Goal: Task Accomplishment & Management: Use online tool/utility

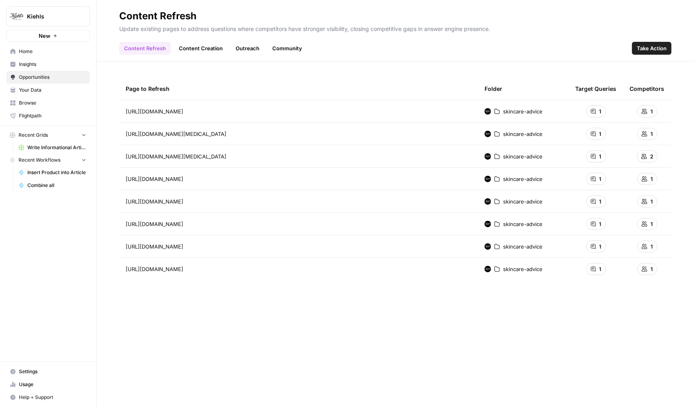
click at [19, 370] on span "Settings" at bounding box center [52, 371] width 67 height 7
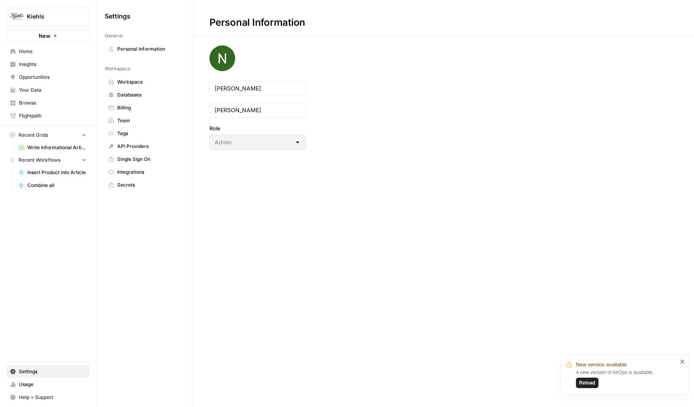
click at [143, 120] on span "Team" at bounding box center [149, 120] width 64 height 7
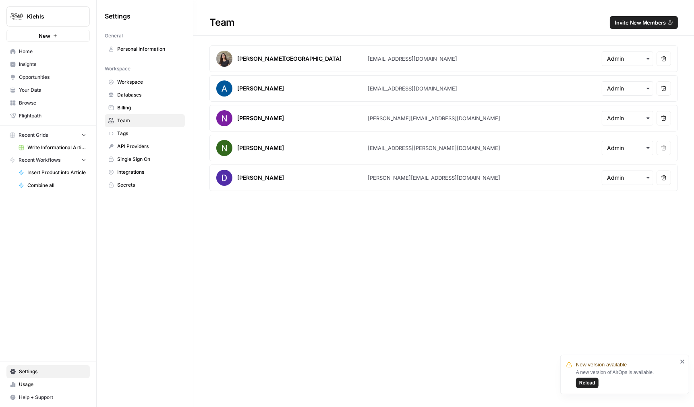
click at [284, 10] on h1 "Team Invite New Members" at bounding box center [443, 18] width 501 height 36
click at [366, 242] on div "Team Invite New Members Victoria Madrid victoria@airops.com Remove user Amr Sha…" at bounding box center [443, 203] width 501 height 407
click at [297, 28] on div "Team Invite New Members" at bounding box center [443, 22] width 501 height 13
click at [596, 7] on h1 "Team Invite New Members" at bounding box center [443, 18] width 501 height 36
click at [650, 26] on span "Invite New Members" at bounding box center [639, 23] width 51 height 8
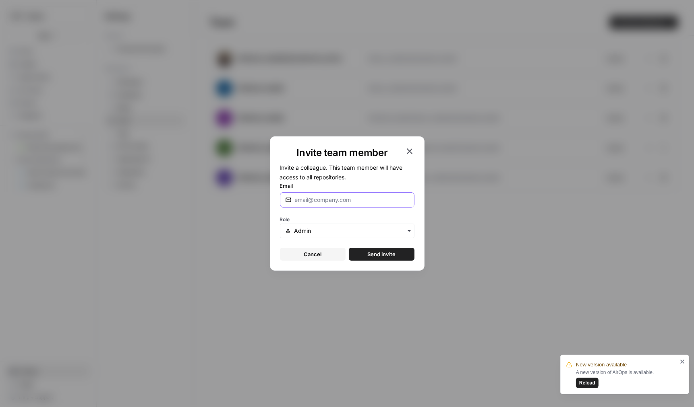
click at [327, 201] on input "Email" at bounding box center [352, 200] width 114 height 8
type input "alex@airops.com"
click at [325, 219] on div "Role" at bounding box center [347, 226] width 134 height 24
click at [367, 249] on button "Send invite" at bounding box center [382, 254] width 66 height 13
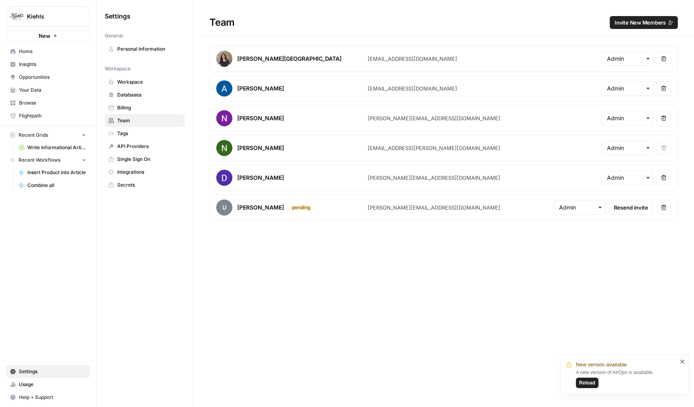
click at [32, 15] on span "Kiehls" at bounding box center [51, 16] width 49 height 8
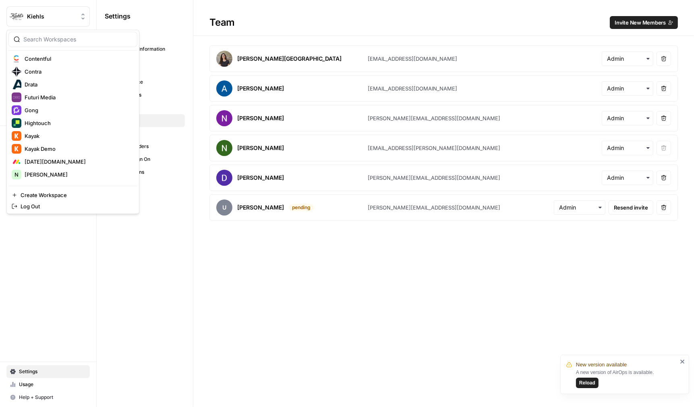
scroll to position [209, 0]
click at [70, 137] on span "Kayak" at bounding box center [78, 134] width 106 height 8
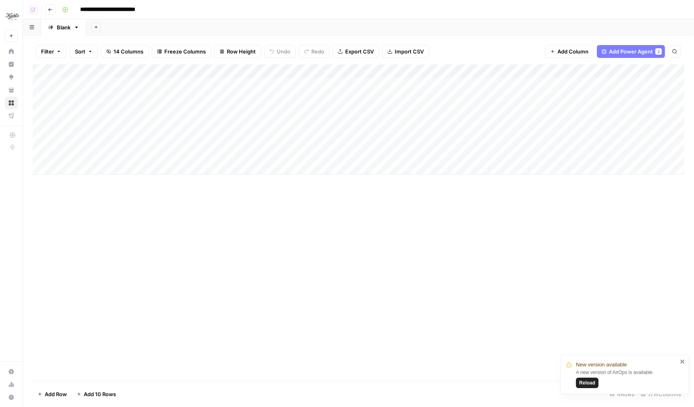
click at [280, 196] on div "Add Column" at bounding box center [359, 222] width 652 height 317
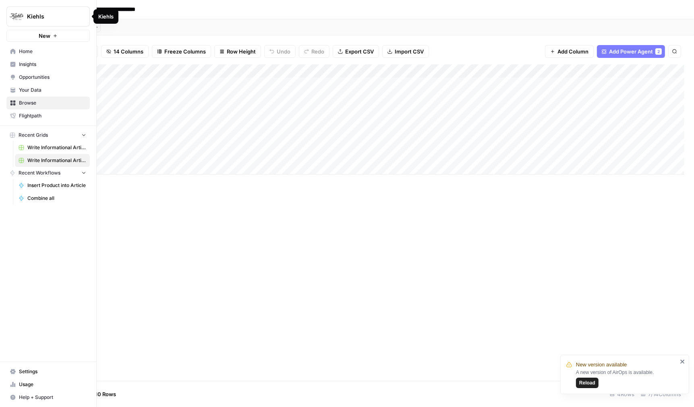
click at [19, 62] on link "Insights" at bounding box center [47, 64] width 83 height 13
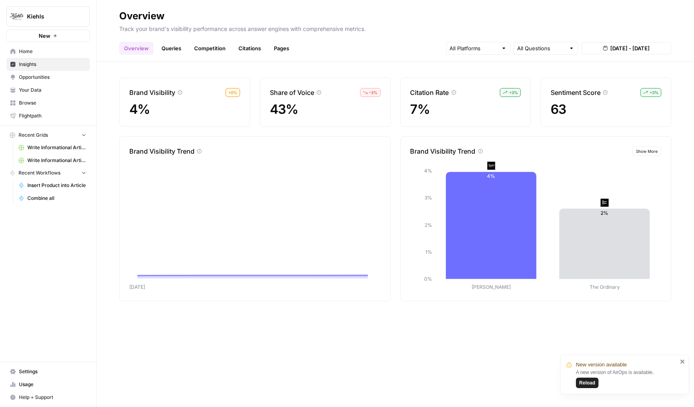
click at [257, 66] on div "Brand Visibility + 0 % 4% Share of Voice – 3 % 43% Citation Rate + 3 % 7% Senti…" at bounding box center [395, 235] width 597 height 346
click at [220, 359] on div "Brand Visibility + 0 % 4% Share of Voice – 3 % 43% Citation Rate + 3 % 7% Senti…" at bounding box center [395, 235] width 597 height 346
click at [176, 55] on header "Overview Track your brand's visibility performance across answer engines with c…" at bounding box center [395, 31] width 597 height 62
click at [173, 51] on link "Queries" at bounding box center [171, 48] width 29 height 13
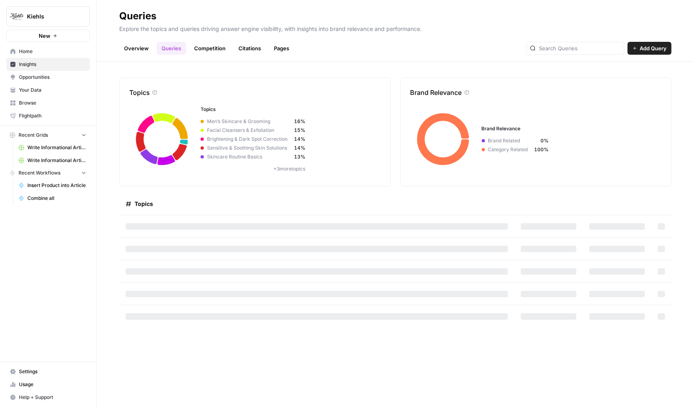
click at [131, 50] on link "Overview" at bounding box center [136, 48] width 34 height 13
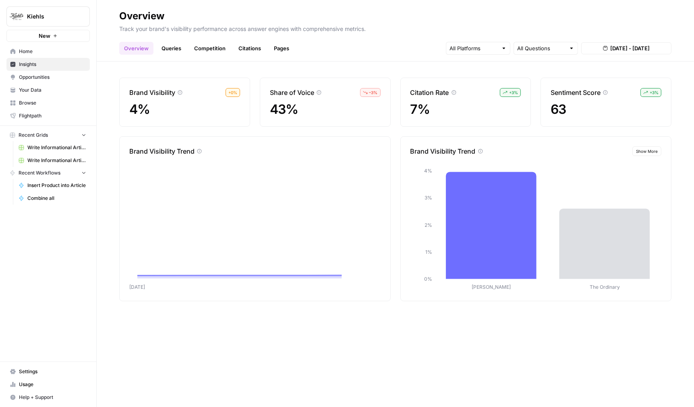
click at [192, 43] on link "Competition" at bounding box center [209, 48] width 41 height 13
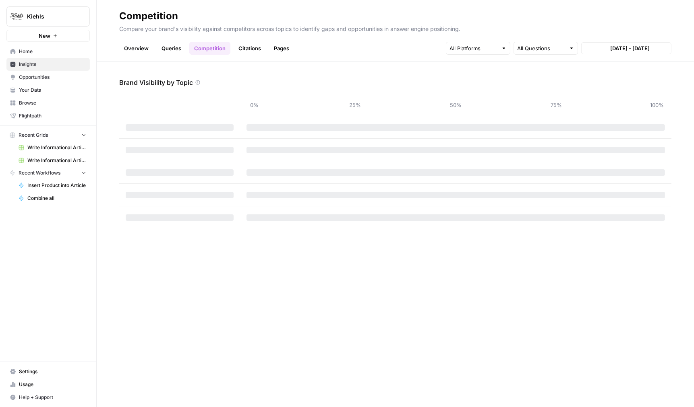
click at [173, 47] on link "Queries" at bounding box center [171, 48] width 29 height 13
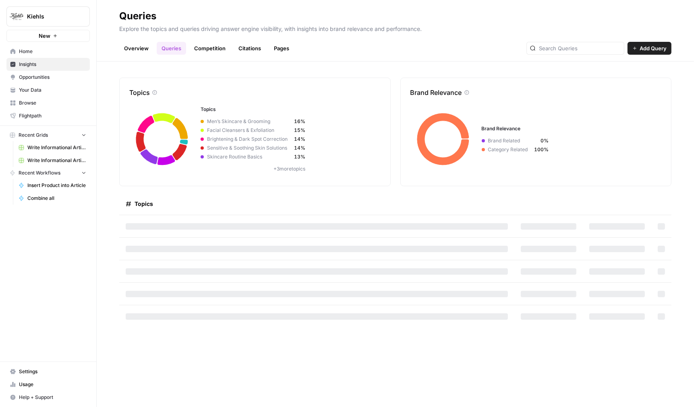
click at [30, 372] on span "Settings" at bounding box center [52, 371] width 67 height 7
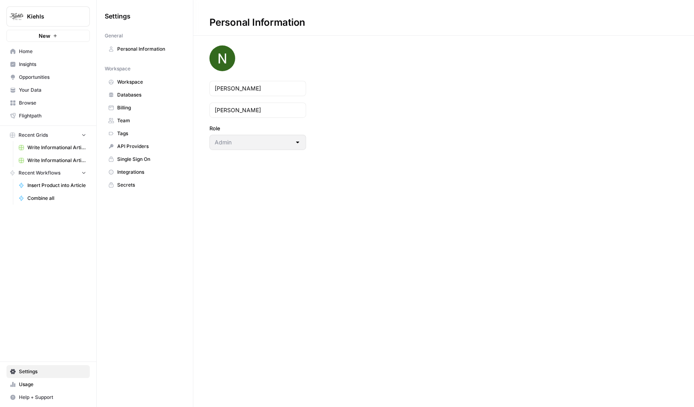
click at [145, 124] on link "Team" at bounding box center [145, 120] width 80 height 13
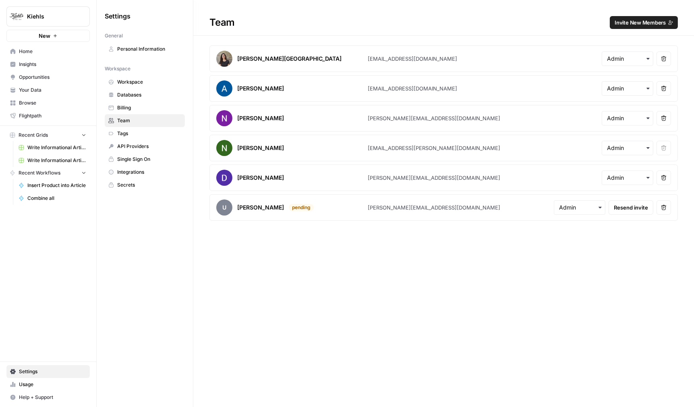
click at [35, 68] on span "Insights" at bounding box center [52, 64] width 67 height 7
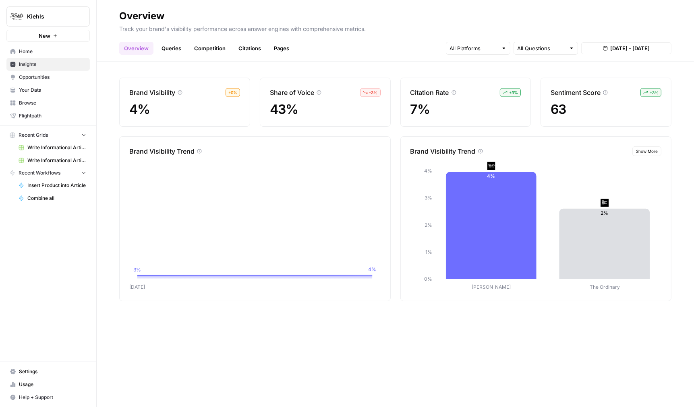
click at [173, 52] on link "Queries" at bounding box center [171, 48] width 29 height 13
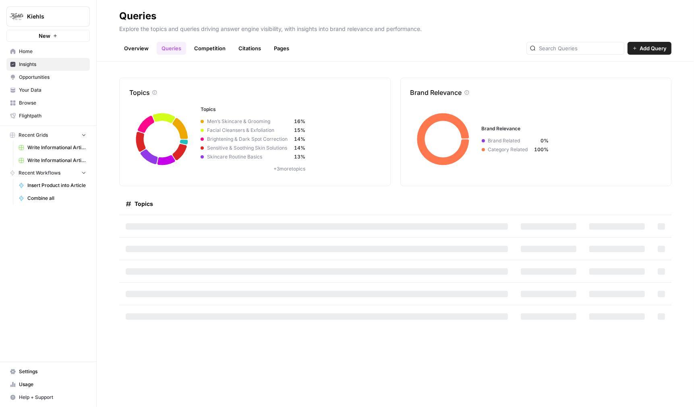
click at [136, 52] on link "Overview" at bounding box center [136, 48] width 34 height 13
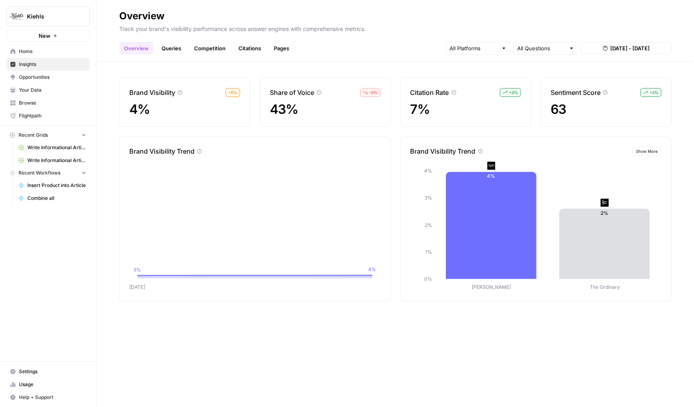
click at [412, 31] on p "Track your brand's visibility performance across answer engines with comprehens…" at bounding box center [395, 28] width 552 height 10
click at [182, 50] on link "Queries" at bounding box center [171, 48] width 29 height 13
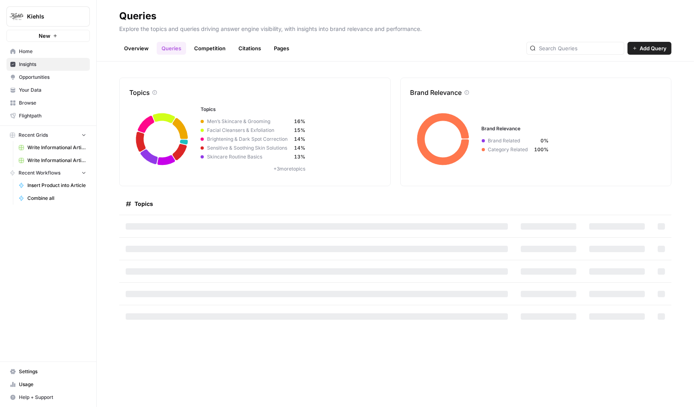
click at [134, 52] on link "Overview" at bounding box center [136, 48] width 34 height 13
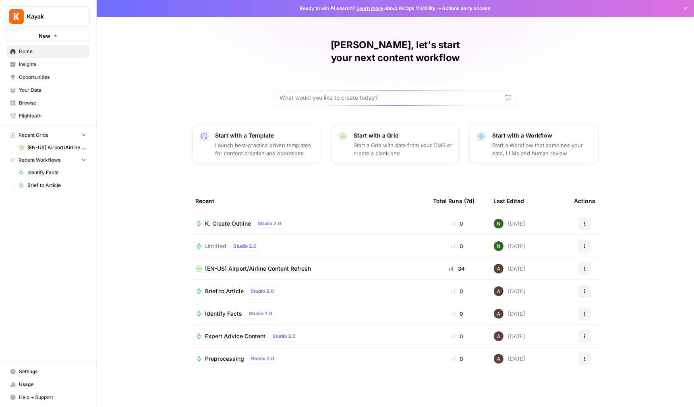
click at [46, 68] on link "Insights" at bounding box center [47, 64] width 83 height 13
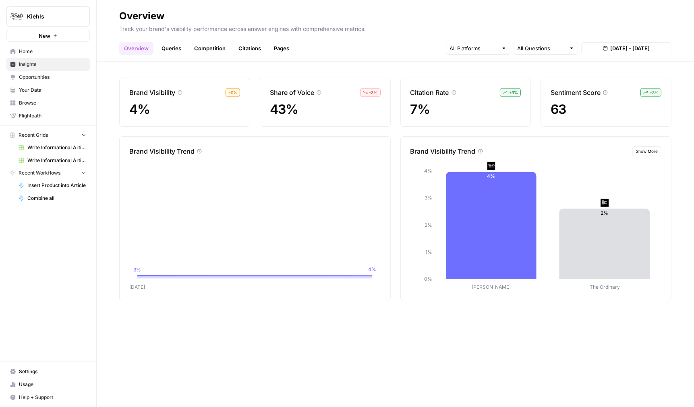
click at [432, 10] on h2 "Overview" at bounding box center [395, 16] width 552 height 13
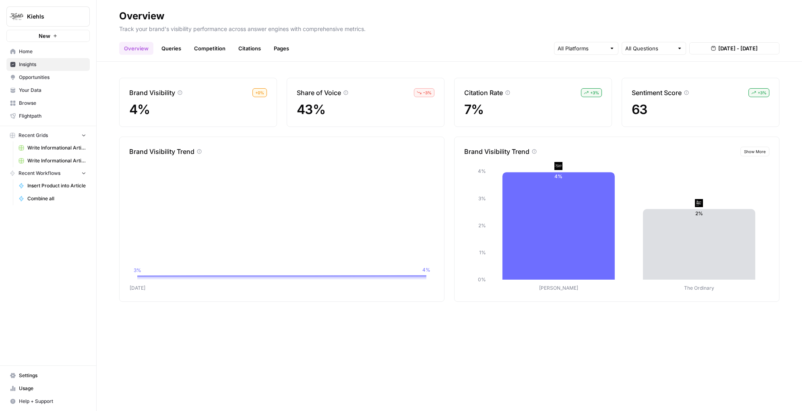
click at [513, 42] on div "Overview Queries Competition Citations Pages All Questions [DATE] - [DATE]" at bounding box center [449, 44] width 660 height 19
click at [171, 52] on link "Queries" at bounding box center [171, 48] width 29 height 13
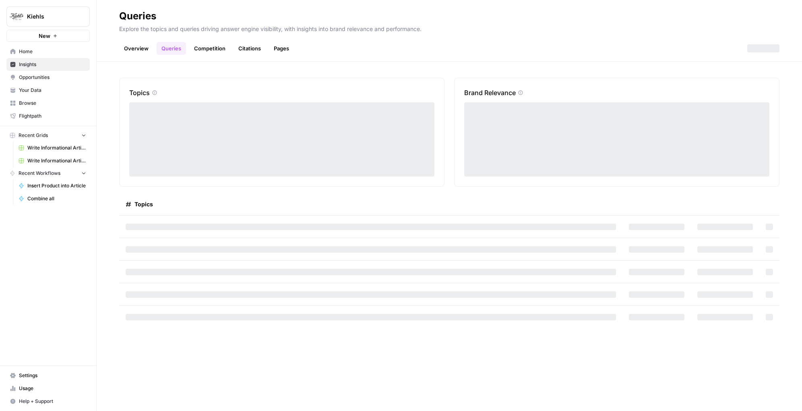
click at [221, 51] on link "Competition" at bounding box center [209, 48] width 41 height 13
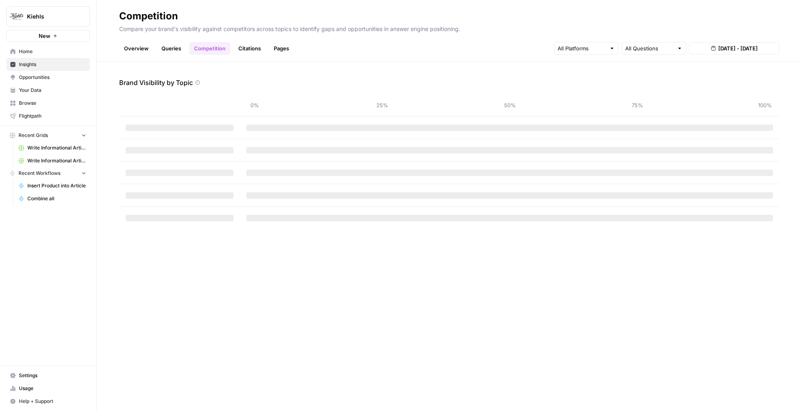
click at [65, 75] on span "Opportunities" at bounding box center [52, 77] width 67 height 7
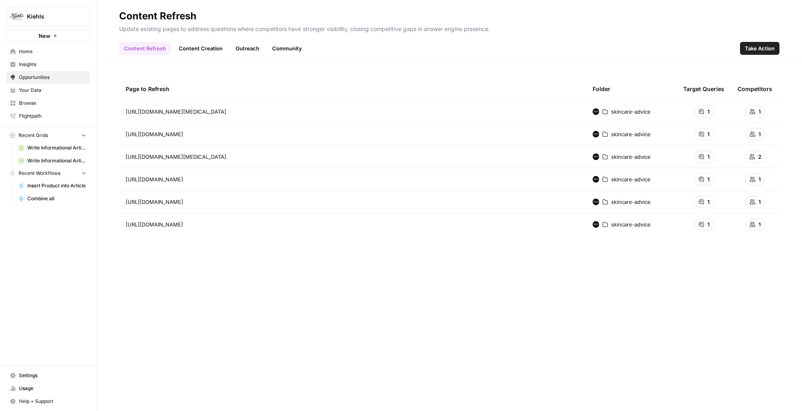
click at [207, 51] on link "Content Creation" at bounding box center [201, 48] width 54 height 13
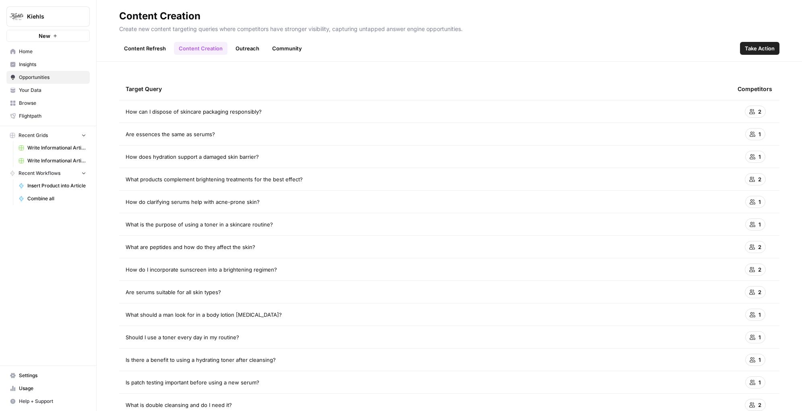
click at [150, 50] on link "Content Refresh" at bounding box center [145, 48] width 52 height 13
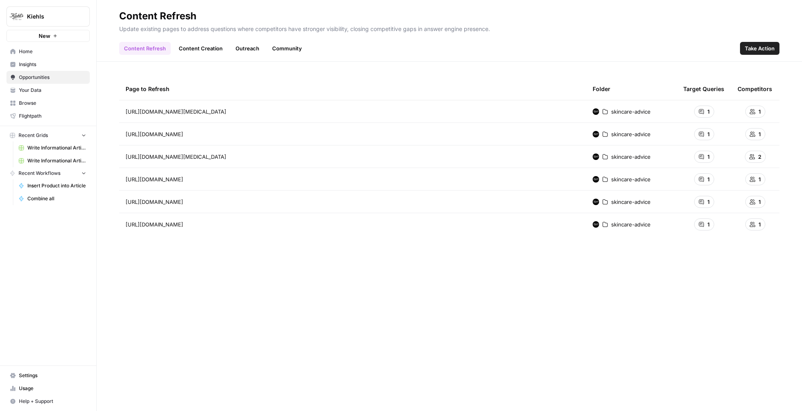
click at [240, 271] on div "Page to Refresh Folder Target Queries Competitors https://www.kiehls.com/skinca…" at bounding box center [449, 236] width 660 height 317
click at [383, 309] on div "Page to Refresh Folder Target Queries Competitors https://www.kiehls.com/skinca…" at bounding box center [449, 236] width 660 height 317
click at [41, 68] on link "Insights" at bounding box center [47, 64] width 83 height 13
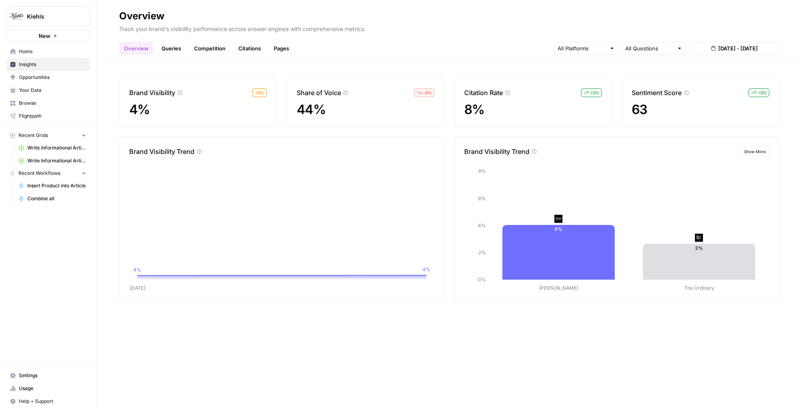
click at [165, 48] on link "Queries" at bounding box center [171, 48] width 29 height 13
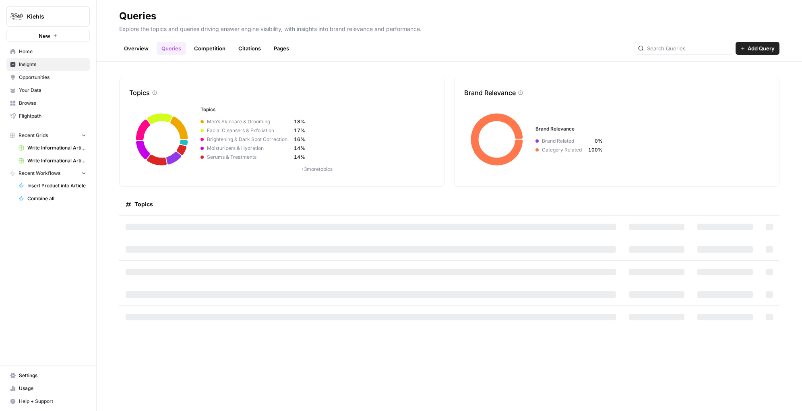
click at [211, 46] on link "Competition" at bounding box center [209, 48] width 41 height 13
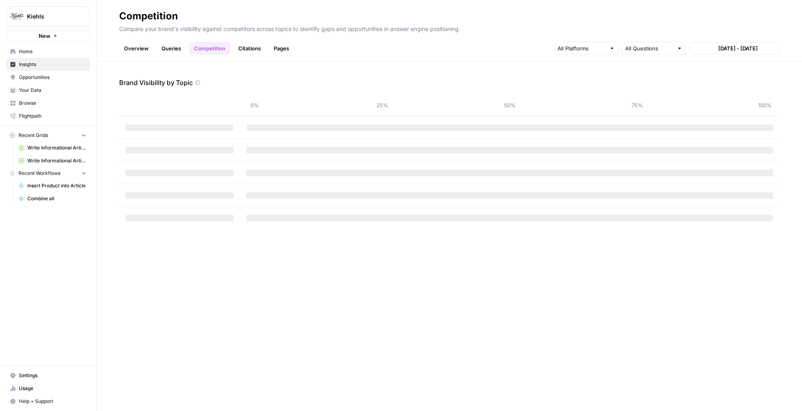
click at [163, 45] on link "Queries" at bounding box center [171, 48] width 29 height 13
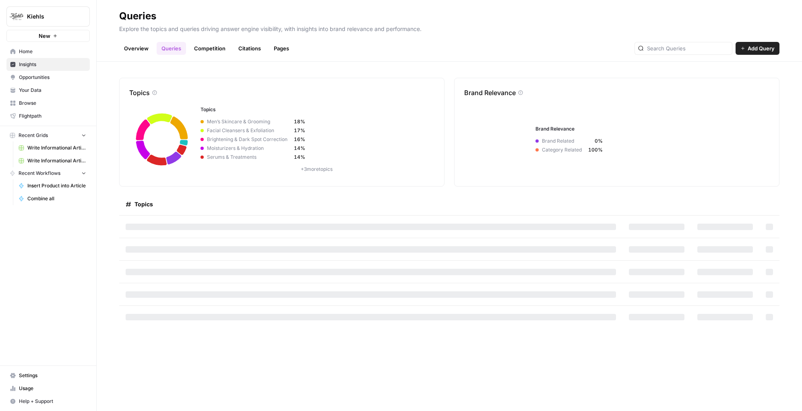
click at [332, 39] on div "Overview Queries Competition Citations Pages Add Query" at bounding box center [449, 44] width 660 height 19
click at [364, 51] on div "Overview Queries Competition Citations Pages Add Query" at bounding box center [449, 44] width 660 height 19
click at [193, 39] on div "Overview Queries Competition Citations Pages Add Query" at bounding box center [449, 44] width 660 height 19
click at [201, 54] on link "Competition" at bounding box center [209, 48] width 41 height 13
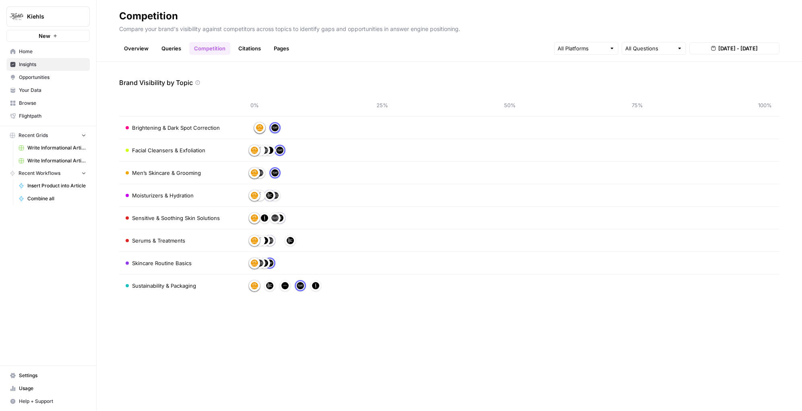
click at [136, 55] on header "Competition Compare your brand's visibility against competitors across topics t…" at bounding box center [449, 31] width 705 height 62
click at [136, 50] on link "Overview" at bounding box center [136, 48] width 34 height 13
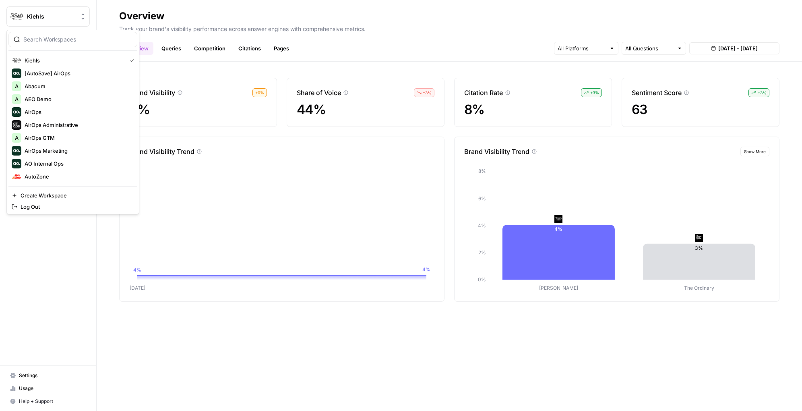
click at [56, 22] on button "Kiehls" at bounding box center [47, 16] width 83 height 20
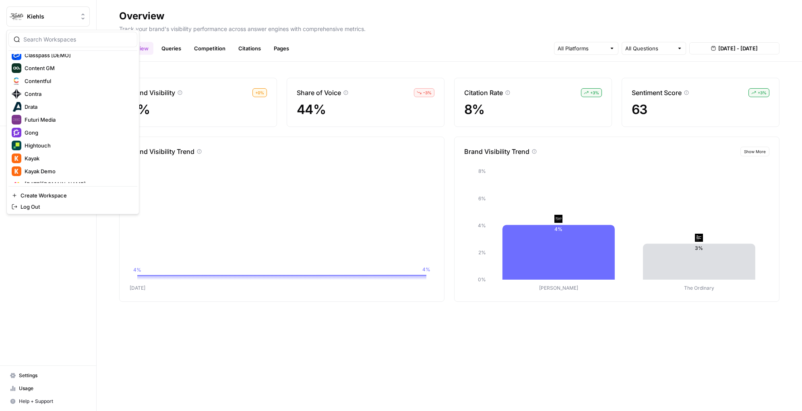
scroll to position [224, 0]
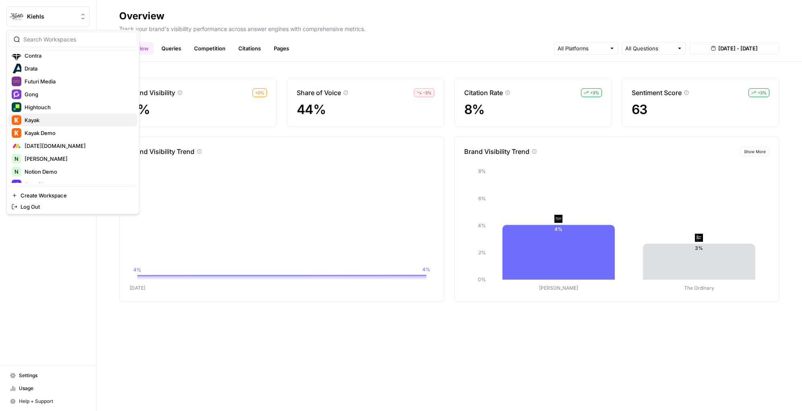
click at [40, 118] on span "Kayak" at bounding box center [78, 120] width 106 height 8
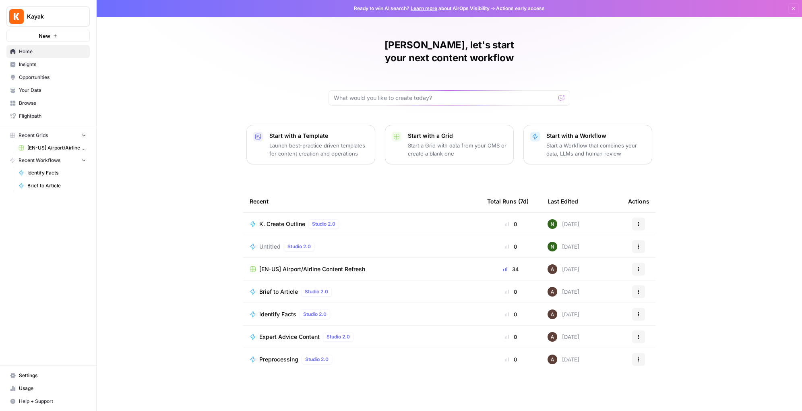
click at [36, 64] on span "Insights" at bounding box center [52, 64] width 67 height 7
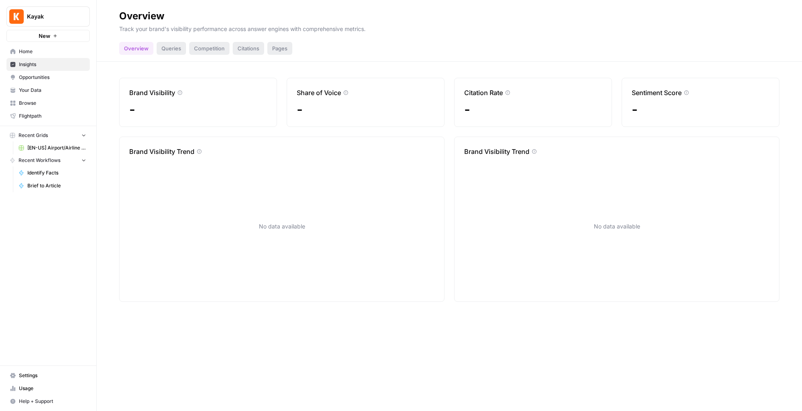
click at [166, 50] on div "Queries" at bounding box center [171, 48] width 29 height 13
click at [136, 54] on div "Overview" at bounding box center [136, 48] width 34 height 13
click at [41, 12] on span "Kayak" at bounding box center [51, 16] width 49 height 8
click at [233, 203] on div "No data available" at bounding box center [281, 226] width 305 height 130
click at [30, 62] on span "Insights" at bounding box center [52, 64] width 67 height 7
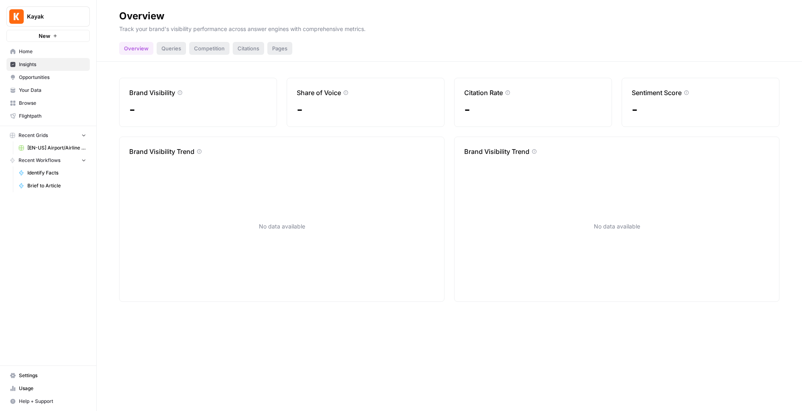
click at [40, 20] on span "Kayak" at bounding box center [51, 16] width 49 height 8
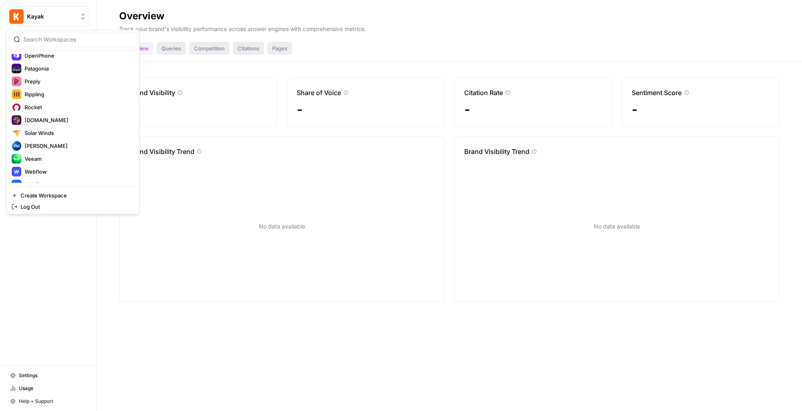
scroll to position [353, 0]
click at [46, 147] on span "[PERSON_NAME]" at bounding box center [78, 145] width 106 height 8
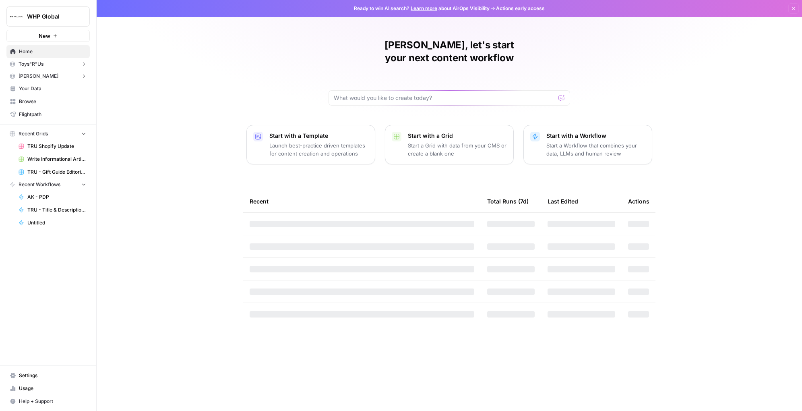
click at [58, 67] on button "Toys"R"Us" at bounding box center [47, 64] width 83 height 12
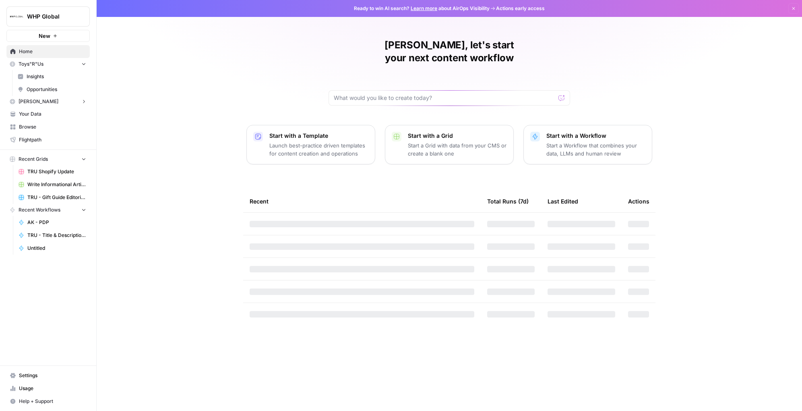
click at [51, 74] on span "Insights" at bounding box center [57, 76] width 60 height 7
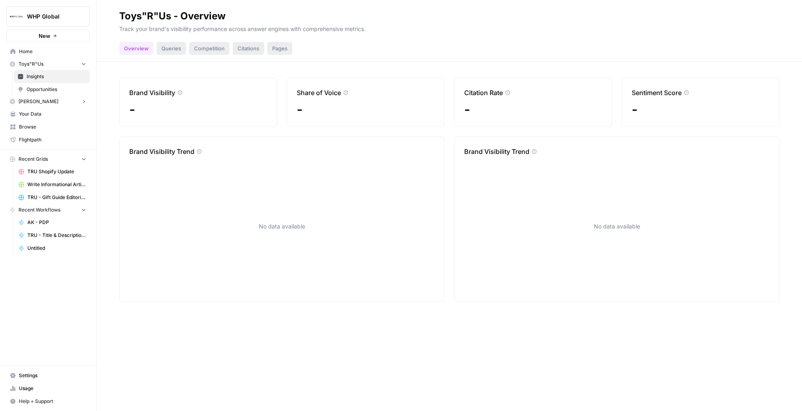
click at [54, 17] on span "WHP Global" at bounding box center [51, 16] width 49 height 8
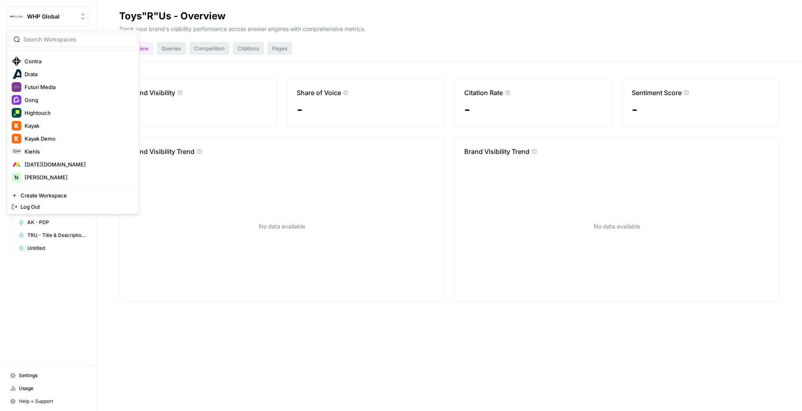
scroll to position [220, 0]
click at [41, 149] on span "Kiehls" at bounding box center [78, 150] width 106 height 8
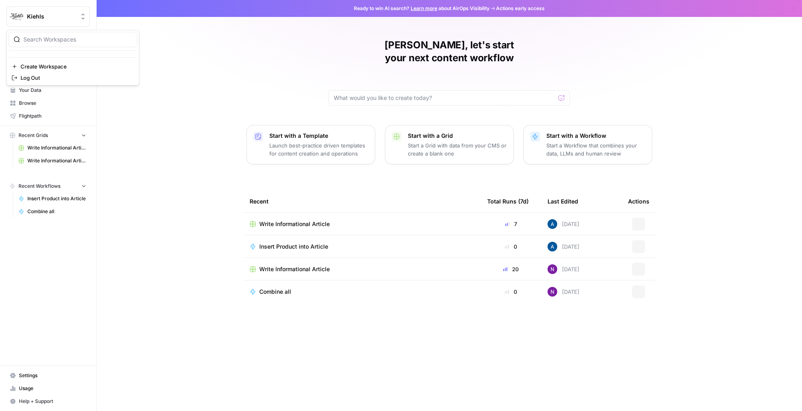
click at [66, 17] on span "Kiehls" at bounding box center [51, 16] width 49 height 8
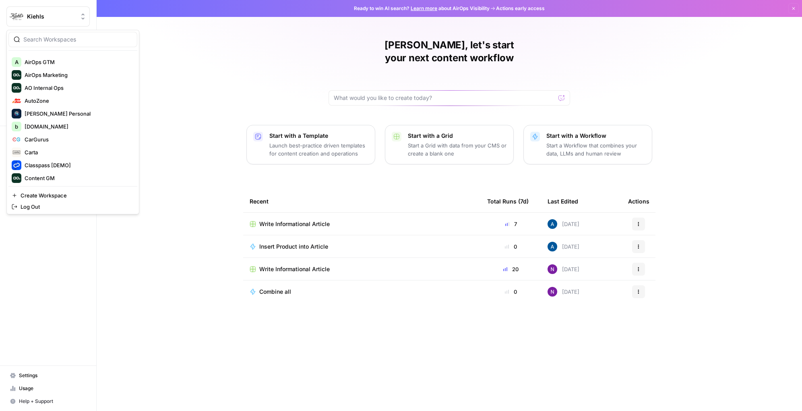
scroll to position [77, 0]
click at [224, 64] on div "Nick, let's start your next content workflow Start with a Template Launch best-…" at bounding box center [449, 205] width 705 height 411
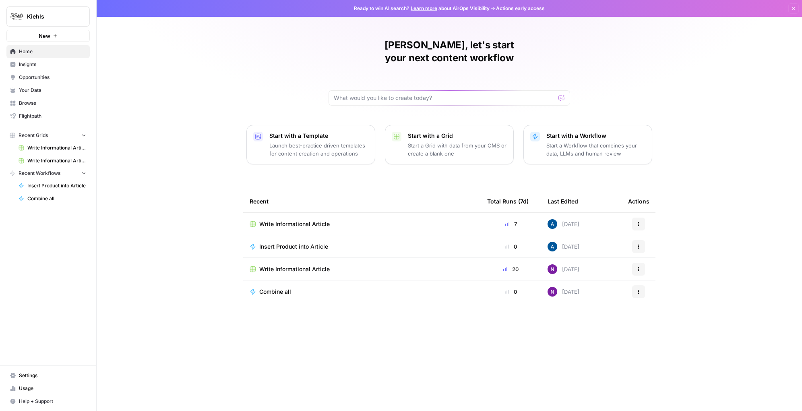
click at [48, 67] on span "Insights" at bounding box center [52, 64] width 67 height 7
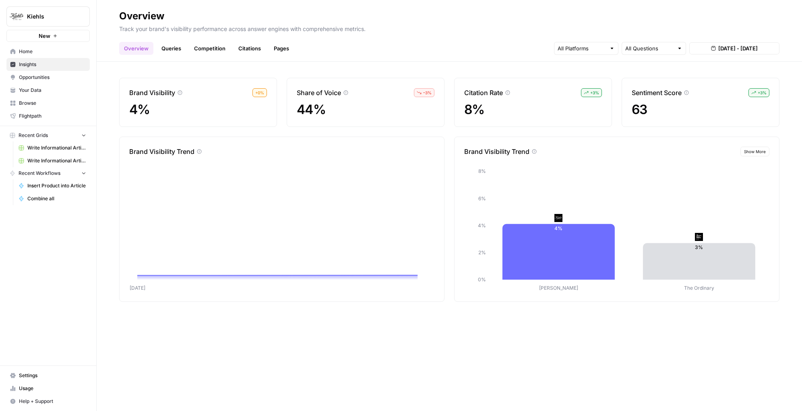
click at [41, 17] on span "Kiehls" at bounding box center [51, 16] width 49 height 8
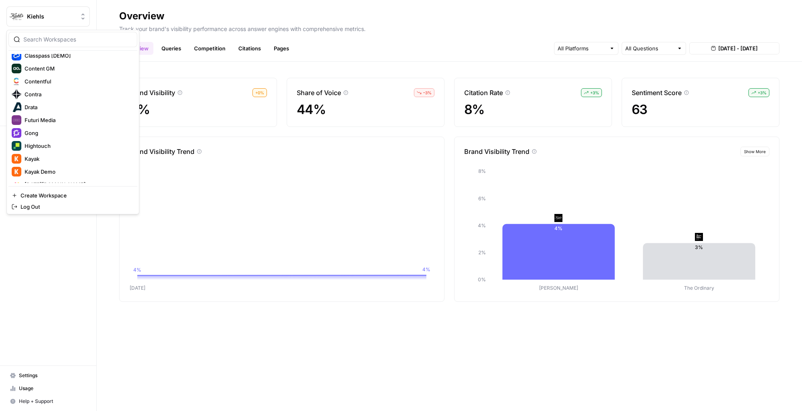
scroll to position [207, 0]
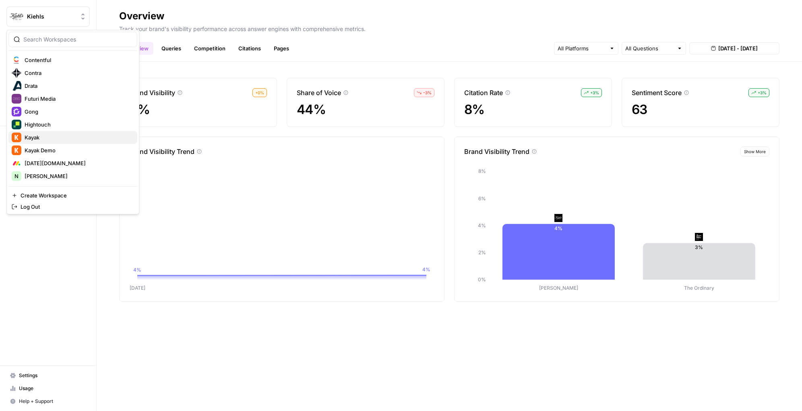
click at [64, 135] on span "Kayak" at bounding box center [78, 137] width 106 height 8
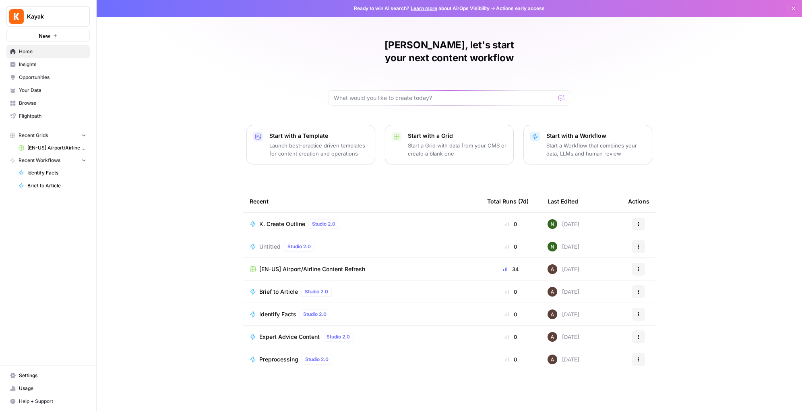
click at [62, 67] on span "Insights" at bounding box center [52, 64] width 67 height 7
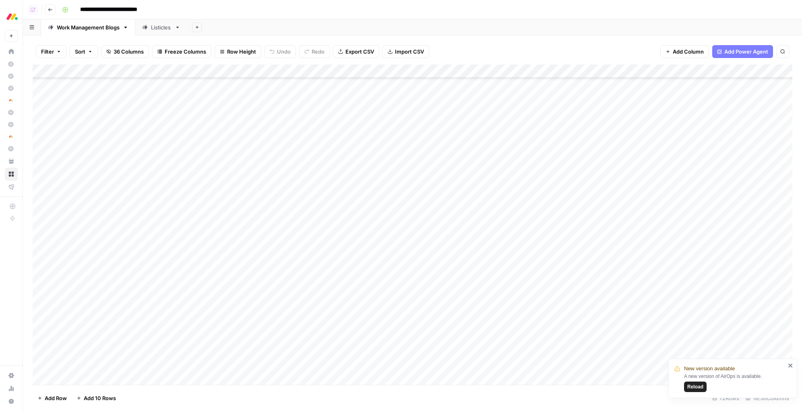
scroll to position [87, 0]
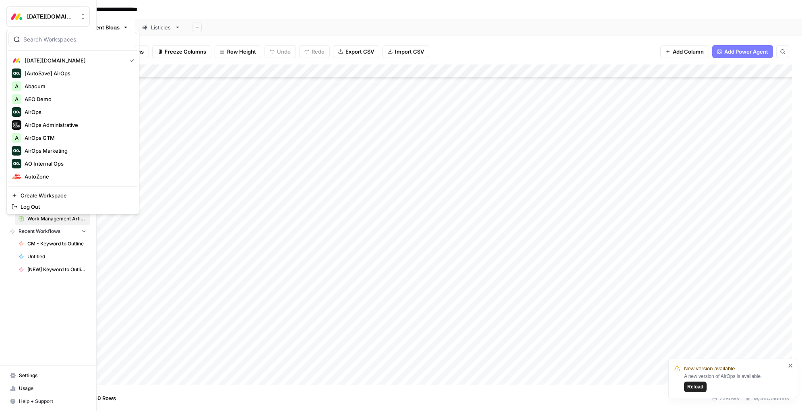
click at [20, 17] on img "Workspace: Monday.com" at bounding box center [16, 16] width 14 height 14
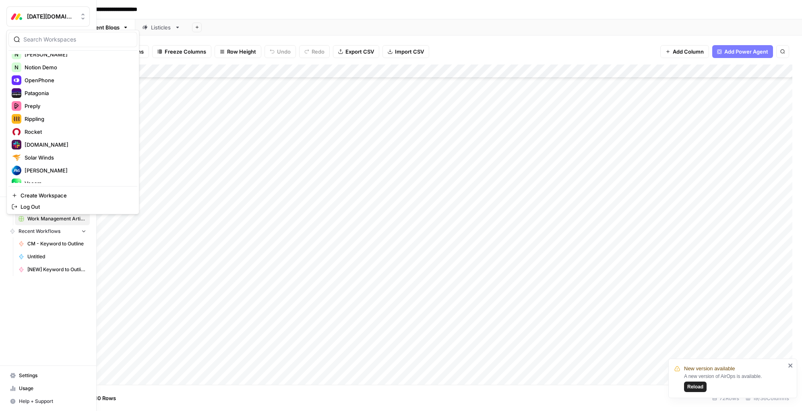
scroll to position [361, 0]
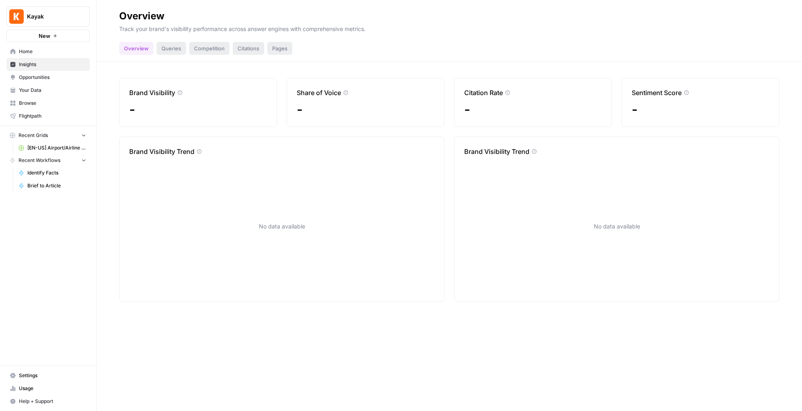
click at [416, 216] on div "No data available" at bounding box center [281, 226] width 305 height 130
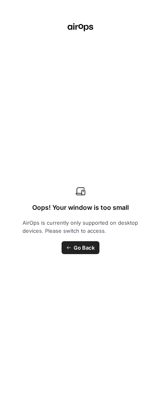
click at [42, 15] on div "Oops! Your window is too small AirOps is currently only supported on desktop de…" at bounding box center [80, 209] width 161 height 418
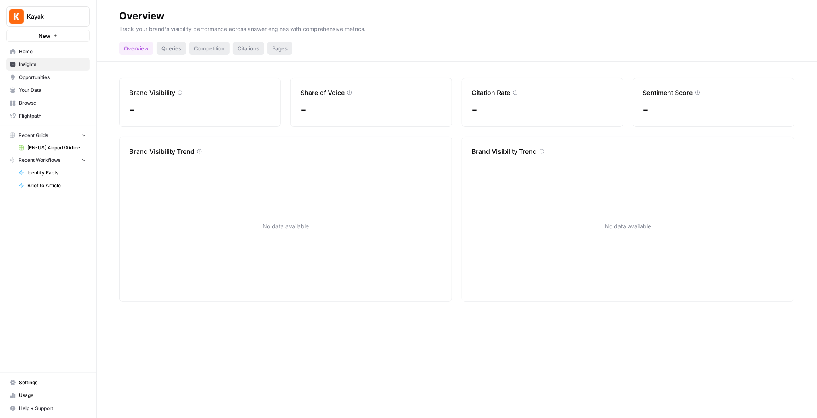
click at [37, 12] on button "Kayak" at bounding box center [47, 16] width 83 height 20
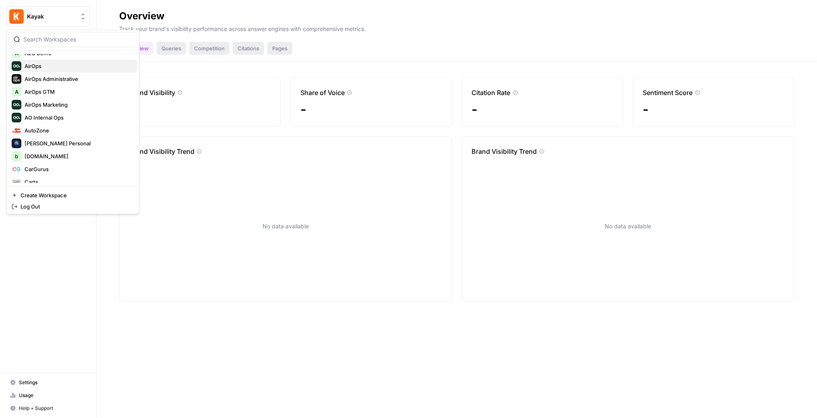
scroll to position [58, 0]
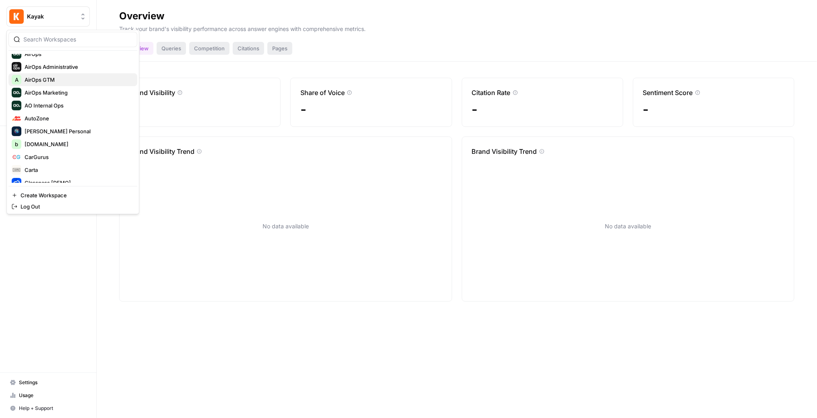
click at [46, 84] on button "A AirOps GTM" at bounding box center [72, 79] width 129 height 13
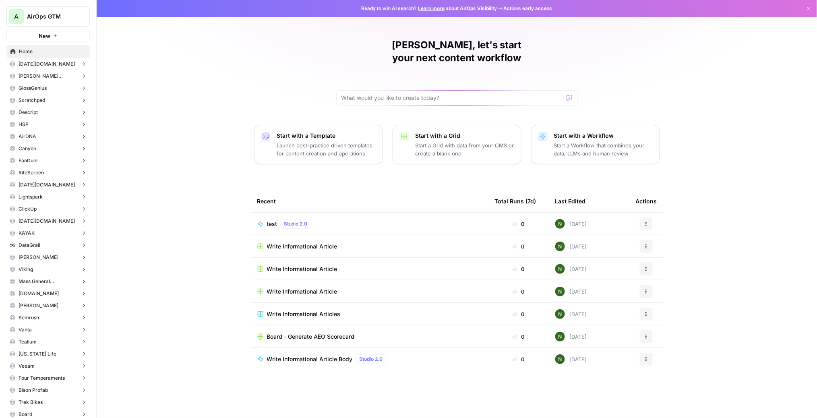
click at [33, 13] on span "AirOps GTM" at bounding box center [51, 16] width 49 height 8
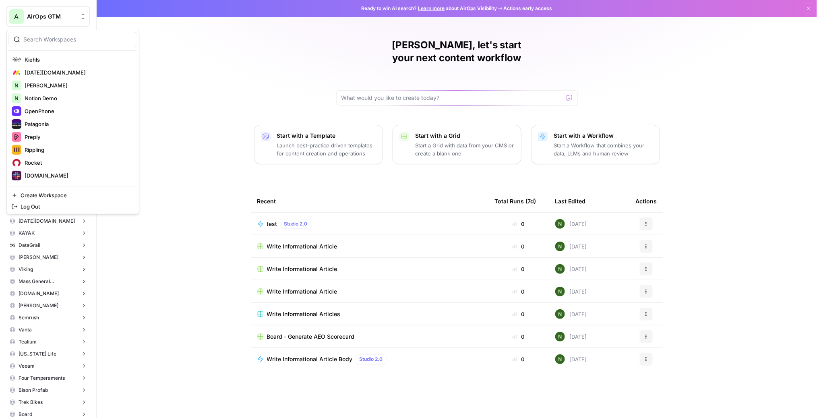
scroll to position [191, 0]
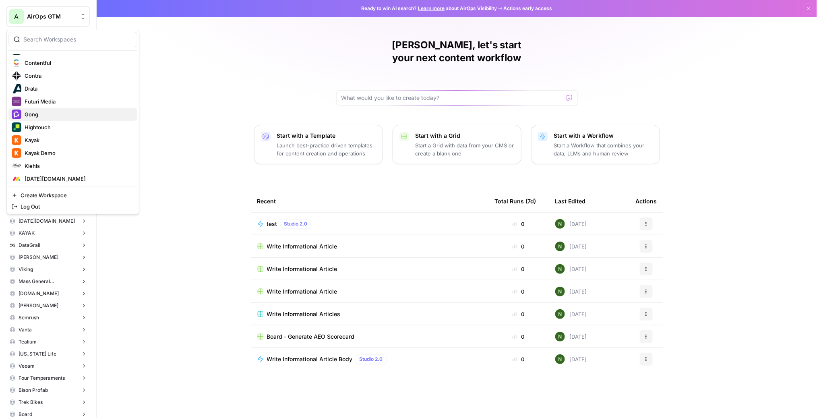
click at [43, 110] on span "Gong" at bounding box center [78, 114] width 106 height 8
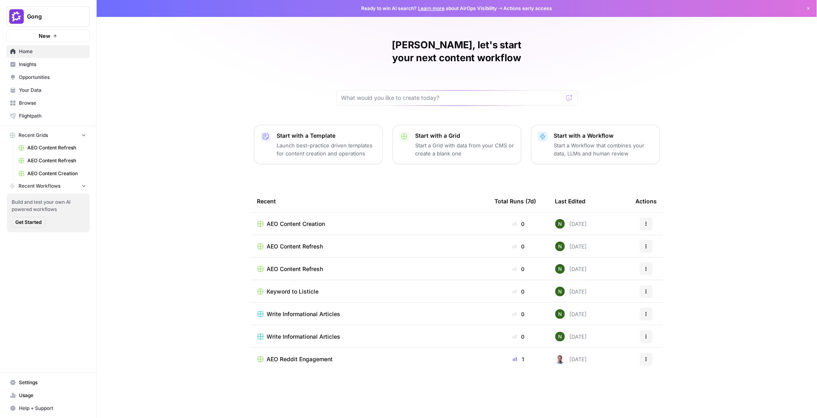
click at [31, 66] on span "Insights" at bounding box center [52, 64] width 67 height 7
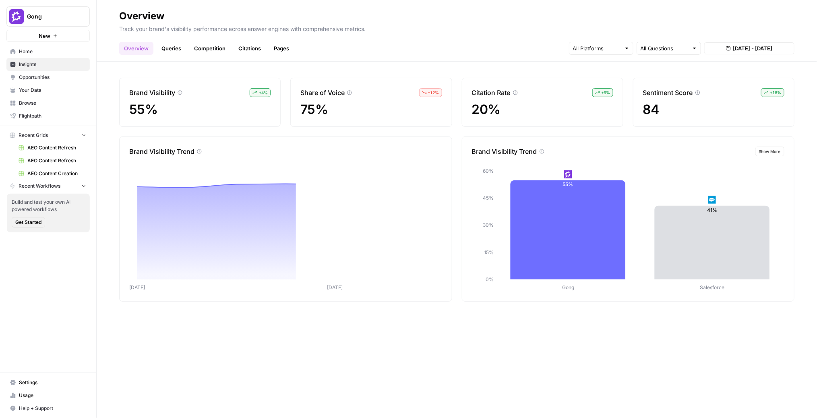
click at [165, 47] on link "Queries" at bounding box center [171, 48] width 29 height 13
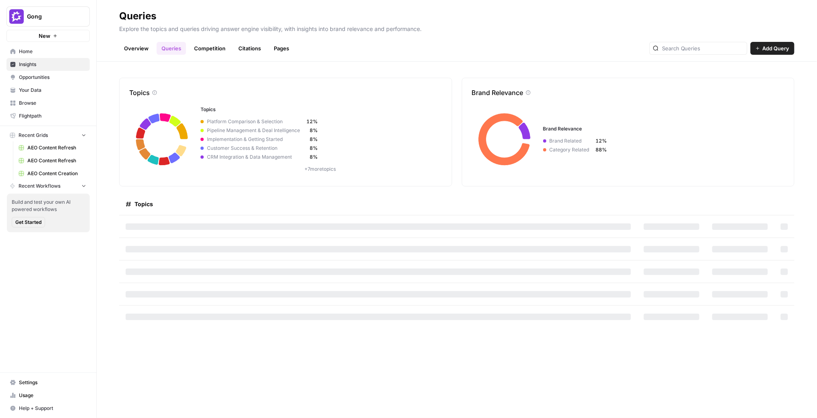
click at [216, 60] on header "Queries Explore the topics and queries driving answer engine visibility, with i…" at bounding box center [457, 31] width 720 height 62
click at [213, 50] on link "Competition" at bounding box center [209, 48] width 41 height 13
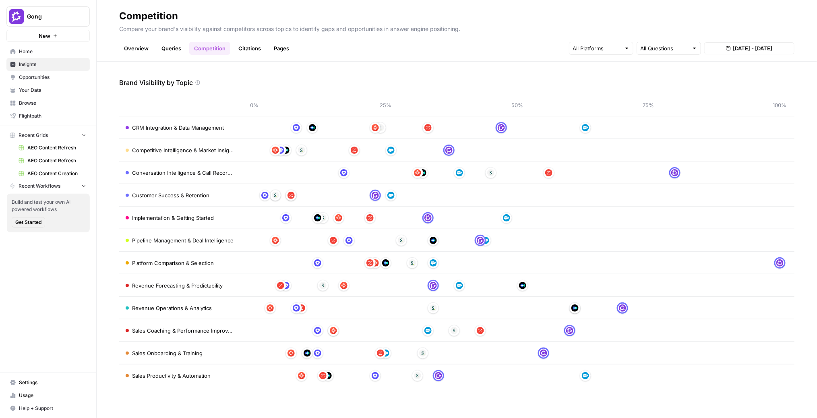
click at [40, 75] on span "Opportunities" at bounding box center [52, 77] width 67 height 7
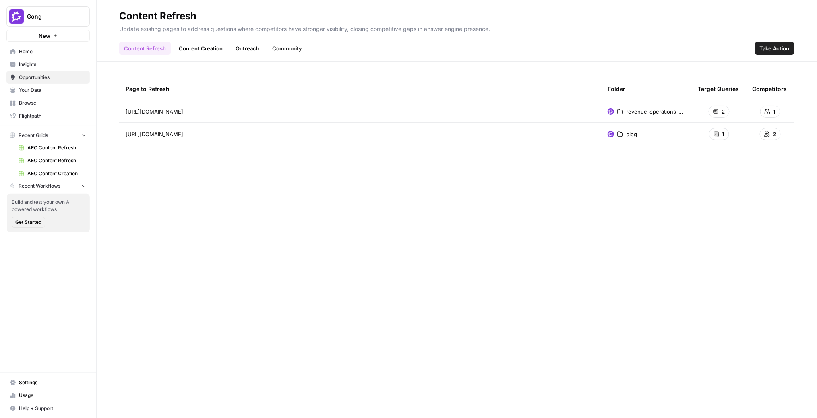
click at [197, 56] on header "Content Refresh Update existing pages to address questions where competitors ha…" at bounding box center [457, 31] width 720 height 62
click at [198, 49] on link "Content Creation" at bounding box center [201, 48] width 54 height 13
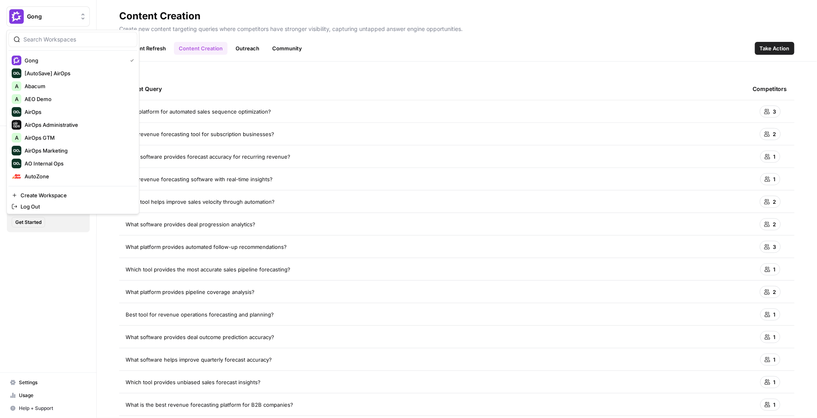
click at [25, 14] on button "Gong" at bounding box center [47, 16] width 83 height 20
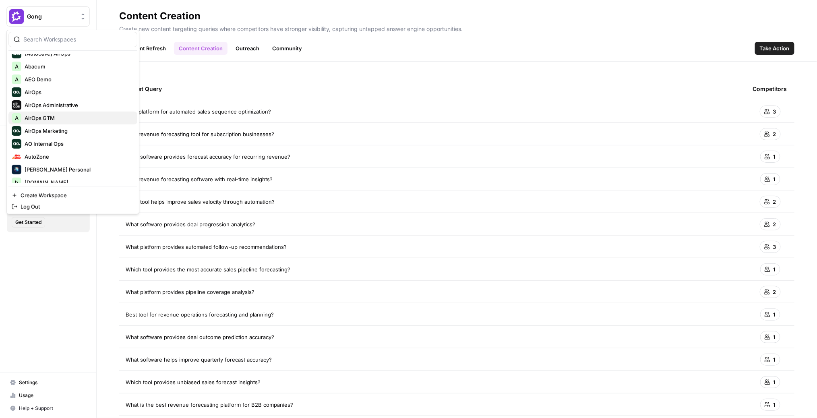
scroll to position [20, 0]
click at [47, 116] on span "AirOps GTM" at bounding box center [78, 118] width 106 height 8
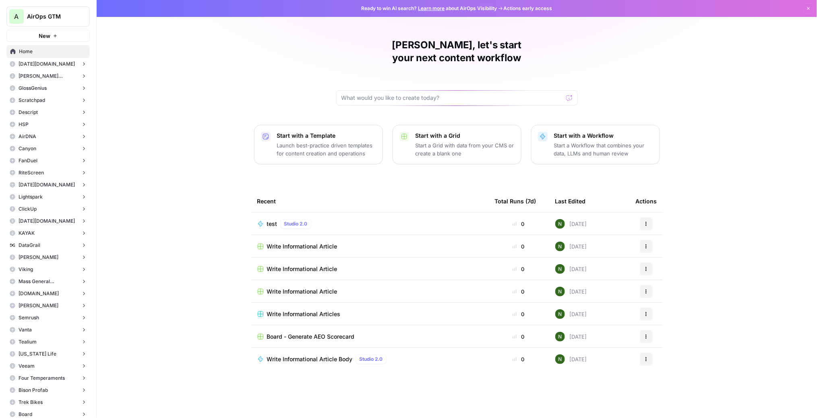
click at [37, 68] on button "monday.com" at bounding box center [47, 64] width 83 height 12
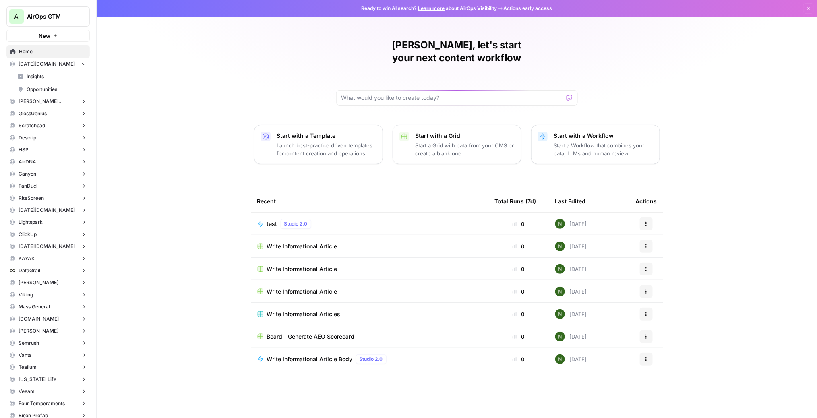
click at [41, 83] on link "Opportunities" at bounding box center [52, 89] width 76 height 13
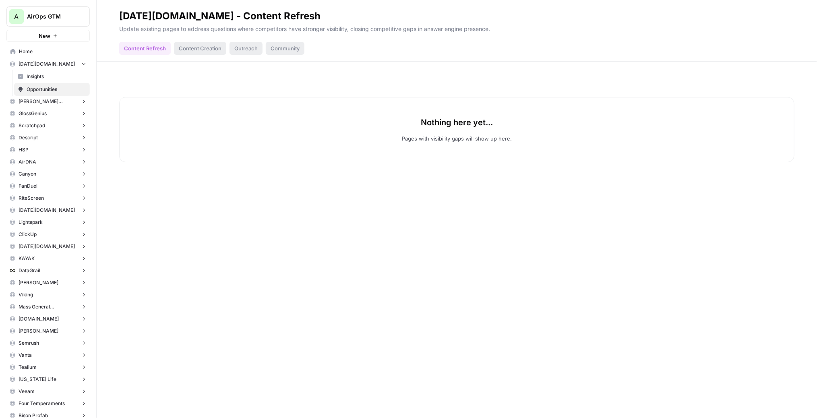
click at [42, 73] on span "Insights" at bounding box center [57, 76] width 60 height 7
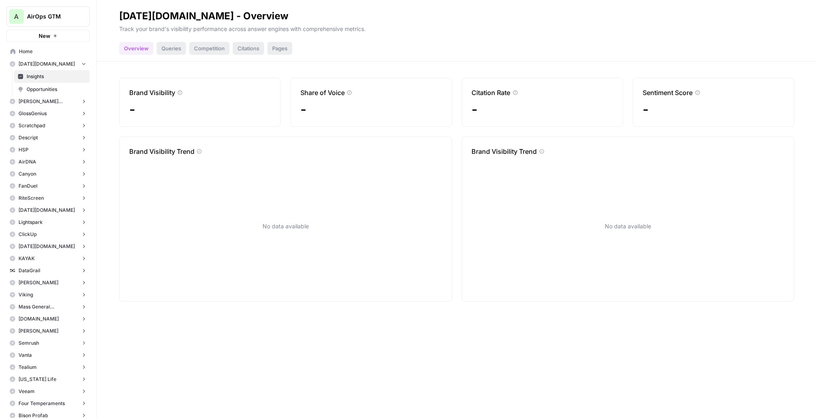
click at [41, 63] on span "monday.com" at bounding box center [47, 63] width 56 height 7
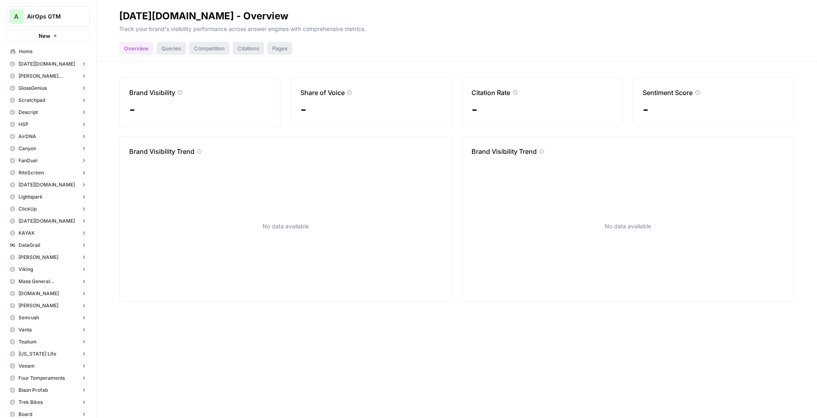
scroll to position [223, 0]
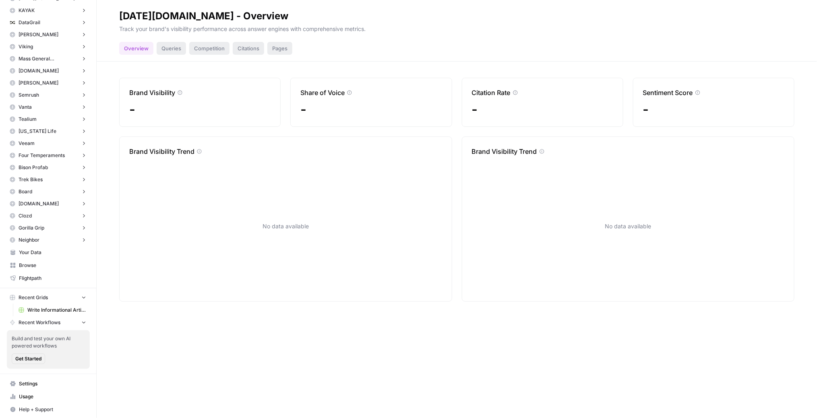
click at [45, 310] on span "Write Informational Article" at bounding box center [56, 309] width 59 height 7
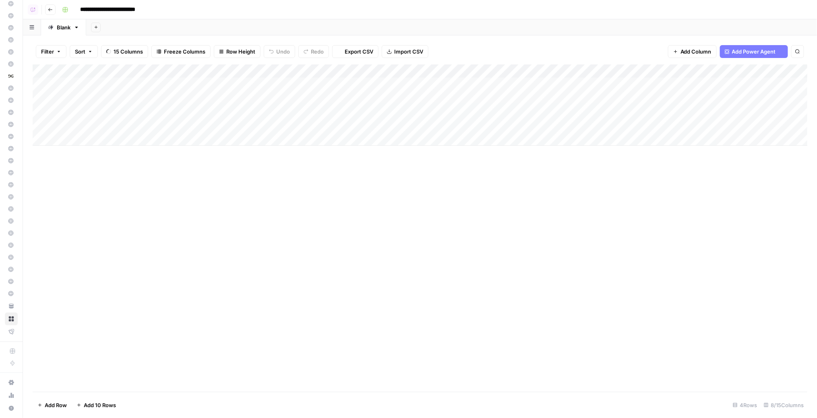
scroll to position [168, 0]
click at [93, 140] on div "Add Column" at bounding box center [420, 104] width 775 height 81
click at [118, 148] on div "Add Column" at bounding box center [420, 118] width 775 height 109
click at [118, 143] on div "Add Column" at bounding box center [420, 118] width 775 height 109
click at [118, 142] on div "Add Column" at bounding box center [420, 118] width 775 height 109
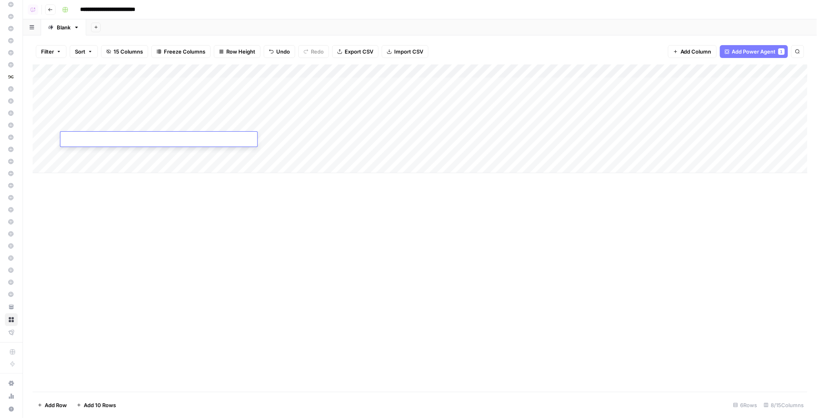
type textarea "*"
type textarea "**********"
click at [318, 137] on div "Add Column" at bounding box center [420, 118] width 775 height 109
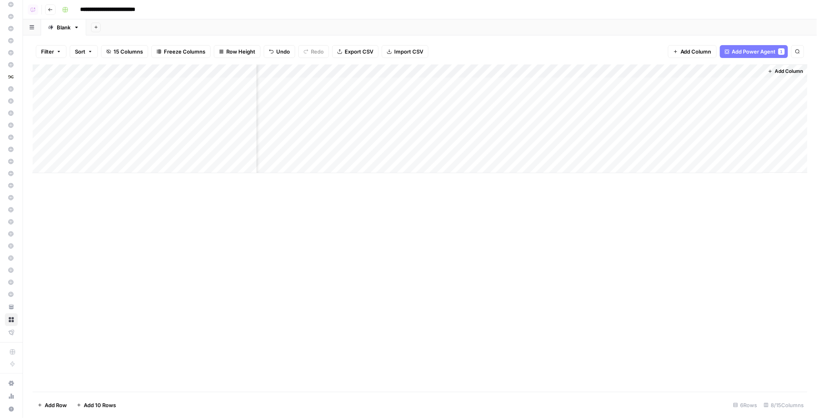
click at [790, 63] on div "Filter Sort 15 Columns Freeze Columns Row Height Undo Redo Export CSV Import CS…" at bounding box center [420, 52] width 775 height 26
click at [778, 70] on span "Add Column" at bounding box center [789, 71] width 28 height 7
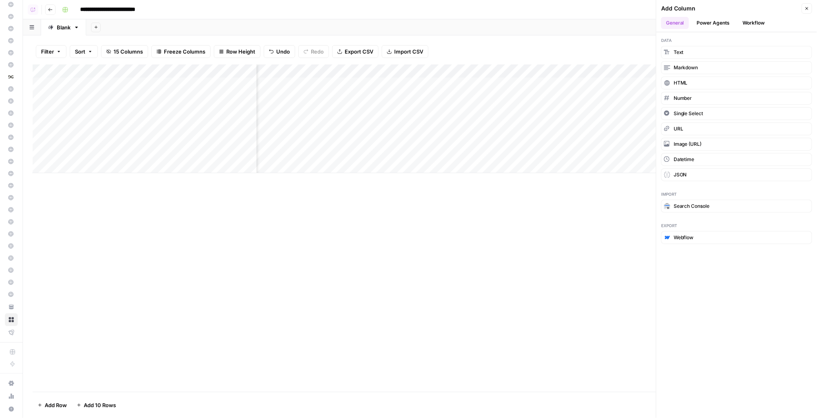
click at [761, 19] on button "Workflow" at bounding box center [754, 23] width 32 height 12
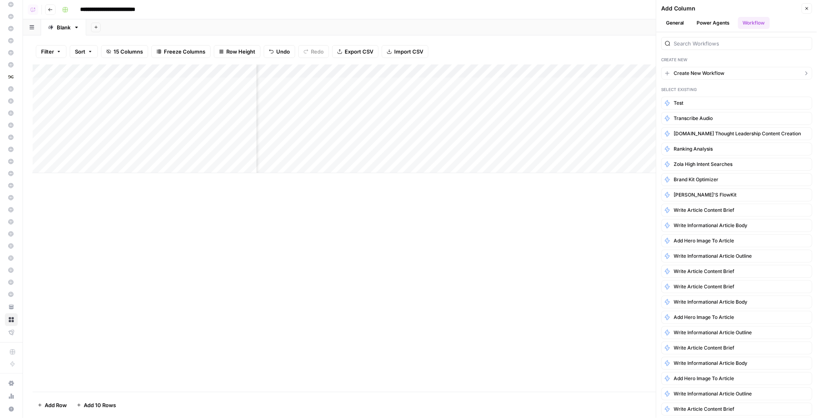
click at [702, 70] on span "Create New Workflow" at bounding box center [699, 73] width 51 height 7
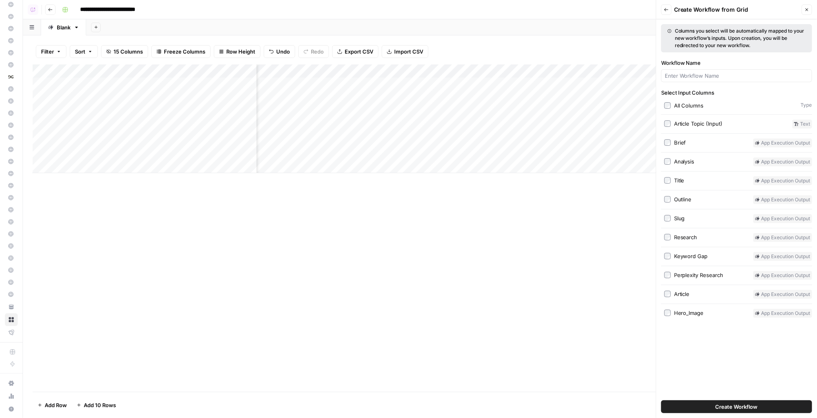
click at [731, 413] on button "Create Workflow" at bounding box center [736, 406] width 151 height 13
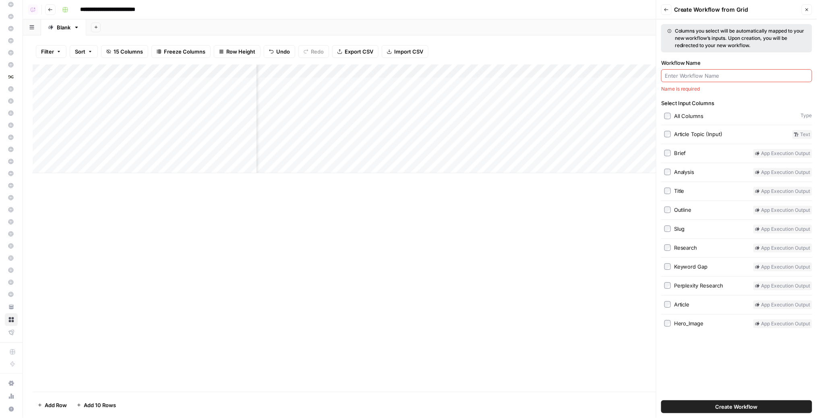
click at [733, 402] on button "Create Workflow" at bounding box center [736, 406] width 151 height 13
click at [729, 406] on span "Create Workflow" at bounding box center [737, 407] width 42 height 8
click at [700, 79] on input "Workflow Name" at bounding box center [737, 76] width 144 height 8
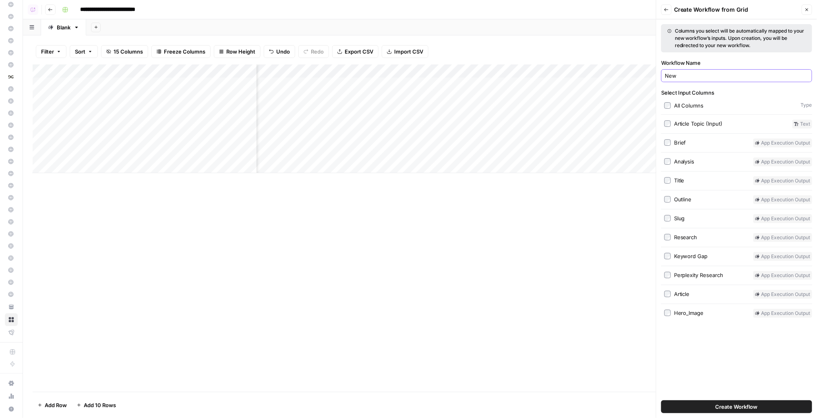
type input "New"
click at [661, 400] on button "Create Workflow" at bounding box center [736, 406] width 151 height 13
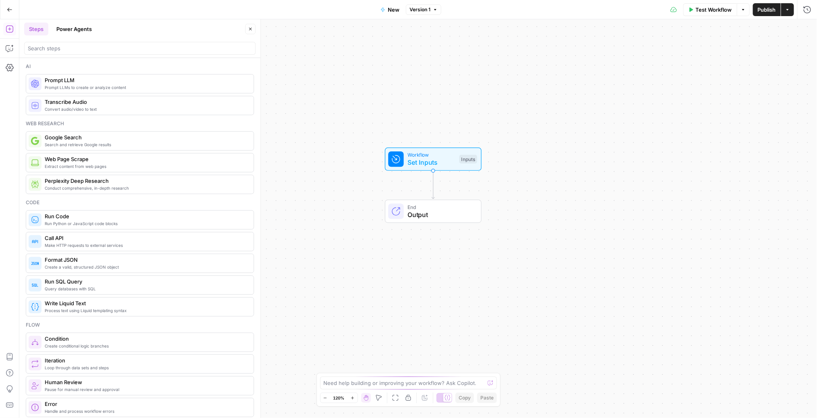
drag, startPoint x: 346, startPoint y: 152, endPoint x: 358, endPoint y: 109, distance: 44.6
click at [358, 109] on div "Workflow Set Inputs Inputs End Output" at bounding box center [418, 218] width 798 height 399
drag, startPoint x: 345, startPoint y: 173, endPoint x: 343, endPoint y: 165, distance: 7.9
click at [343, 165] on div "Workflow Set Inputs Inputs End Output" at bounding box center [418, 218] width 798 height 399
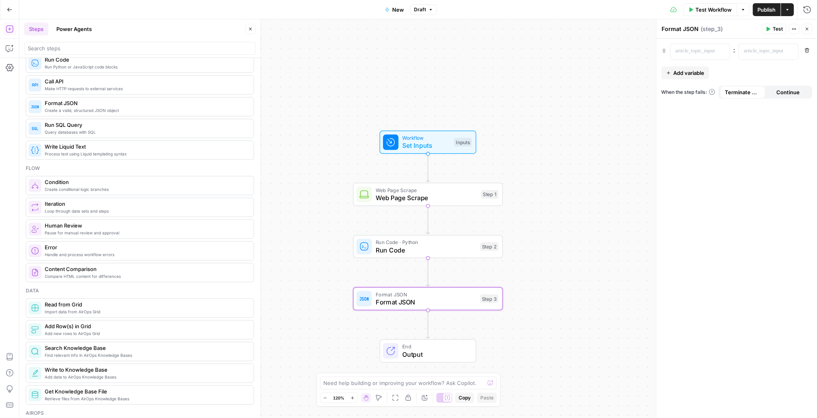
scroll to position [157, 0]
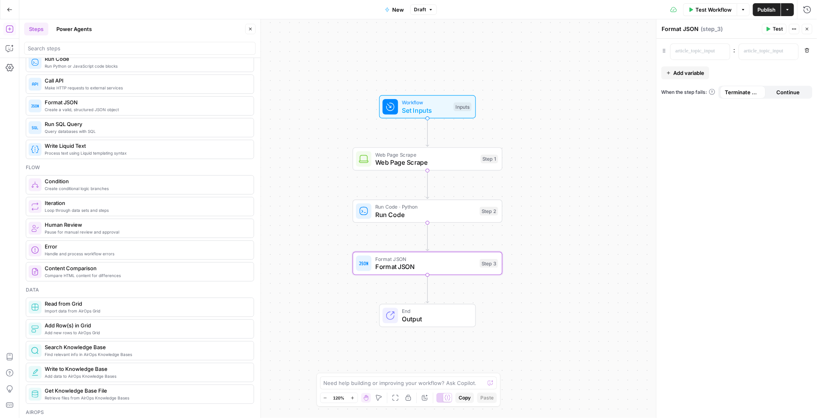
click at [5, 7] on button "Go Back" at bounding box center [9, 9] width 14 height 14
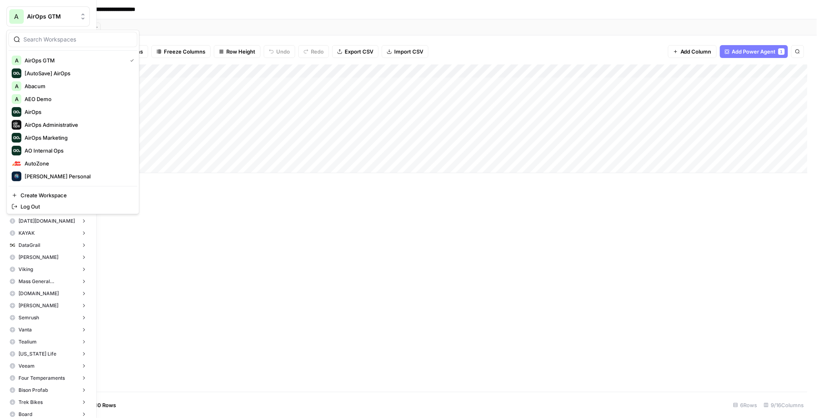
click at [23, 13] on div "A" at bounding box center [16, 16] width 14 height 14
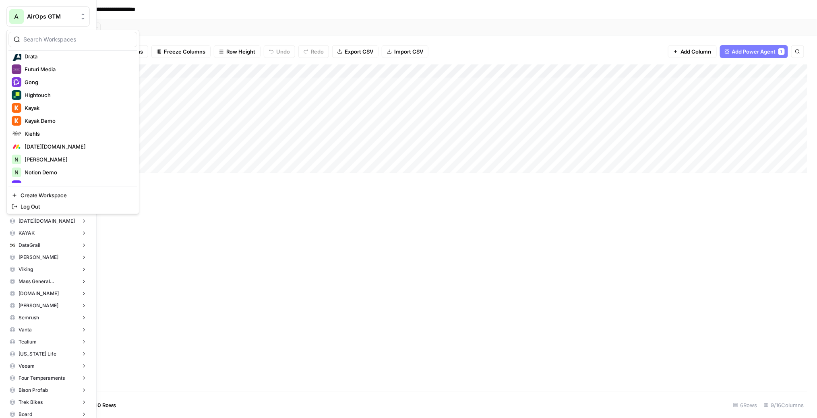
scroll to position [210, 0]
click at [50, 148] on span "Kiehls" at bounding box center [78, 147] width 106 height 8
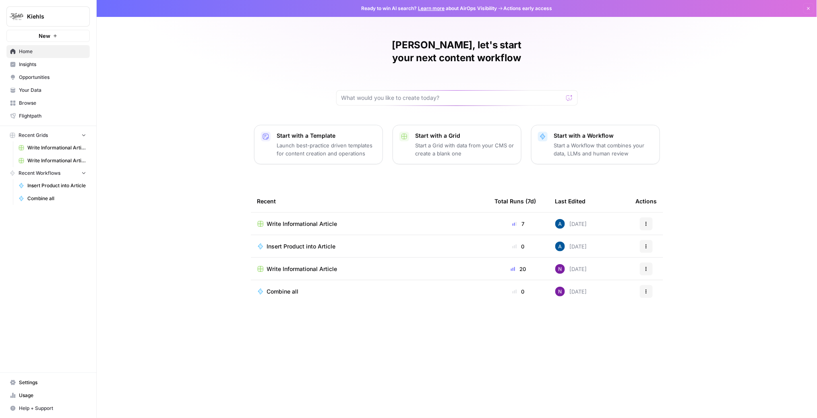
click at [37, 59] on link "Insights" at bounding box center [47, 64] width 83 height 13
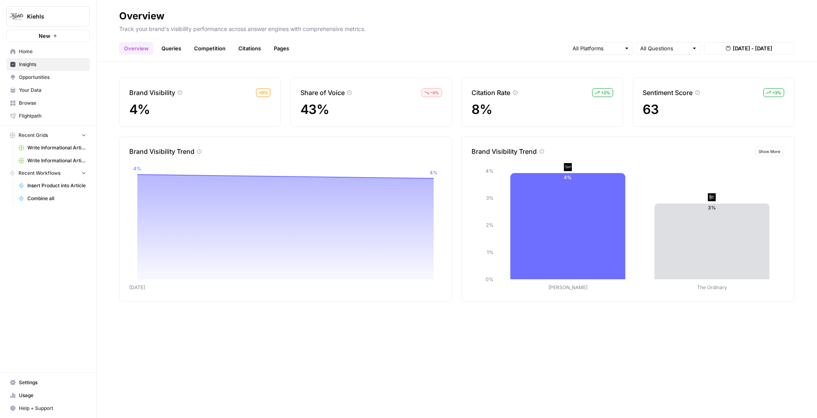
click at [43, 153] on link "Write Informational Article" at bounding box center [52, 147] width 75 height 13
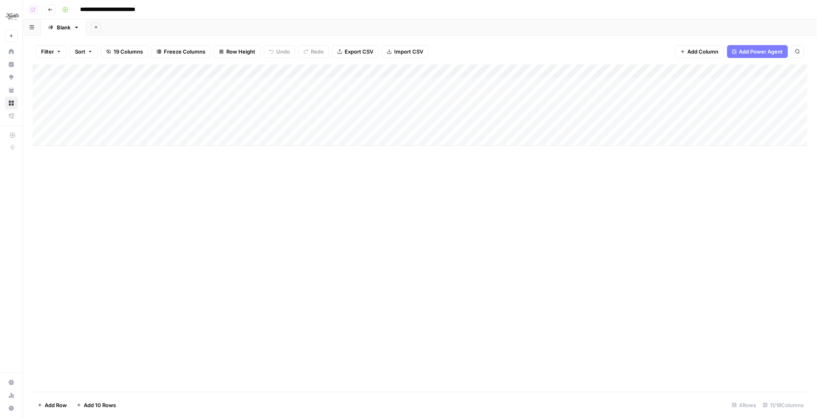
click at [240, 69] on div "Add Column" at bounding box center [420, 104] width 775 height 81
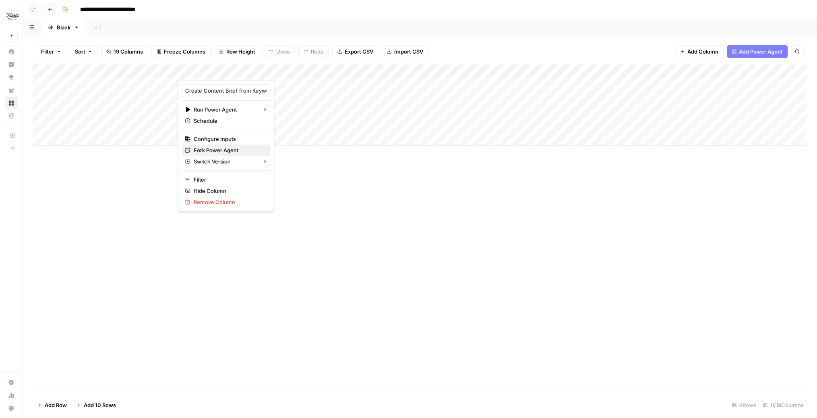
click at [230, 152] on span "Fork Power Agent" at bounding box center [229, 150] width 70 height 8
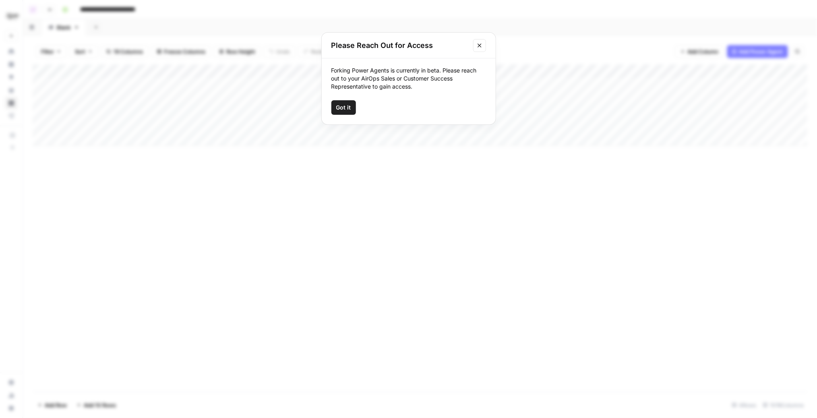
click at [342, 108] on span "Got it" at bounding box center [343, 107] width 15 height 8
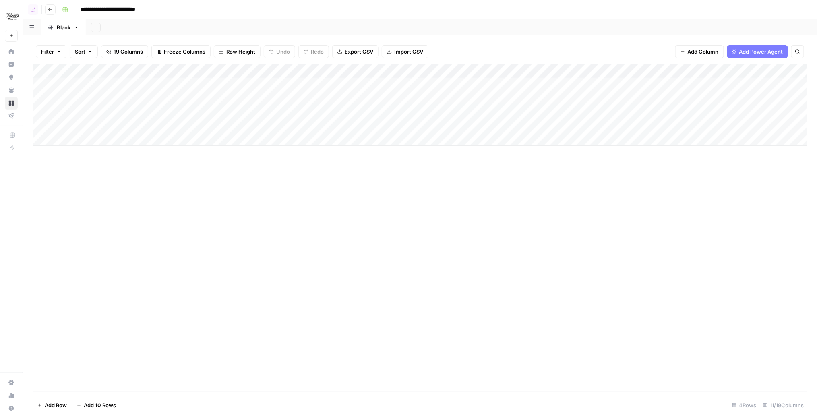
click at [103, 93] on div "Add Column" at bounding box center [420, 104] width 775 height 81
click at [129, 183] on div "Add Column" at bounding box center [420, 227] width 775 height 327
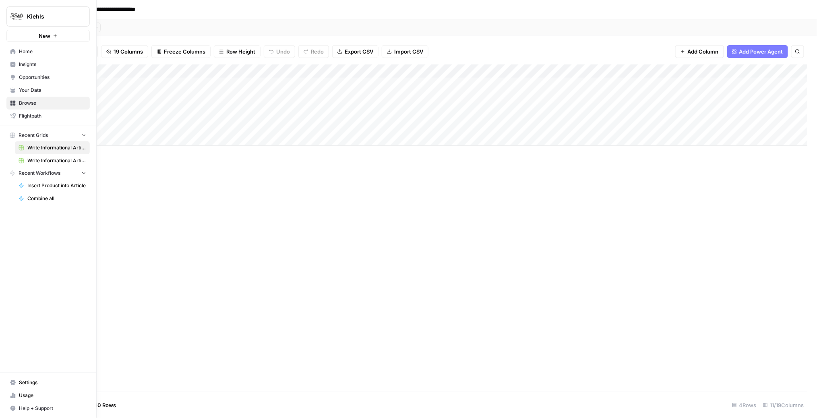
click at [18, 61] on link "Insights" at bounding box center [47, 64] width 83 height 13
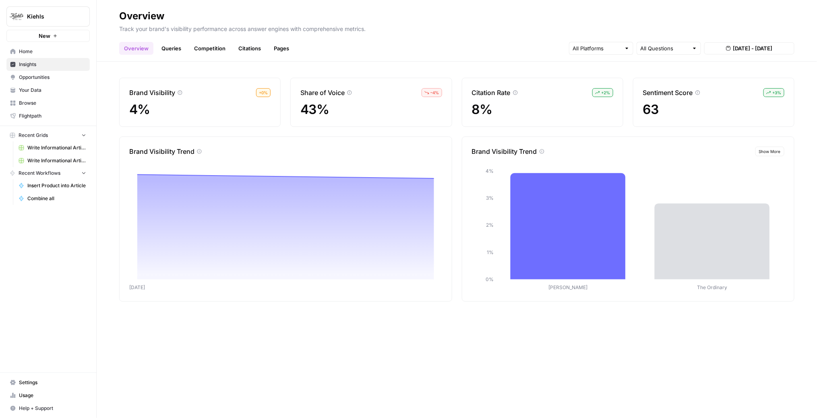
click at [35, 16] on span "Kiehls" at bounding box center [51, 16] width 49 height 8
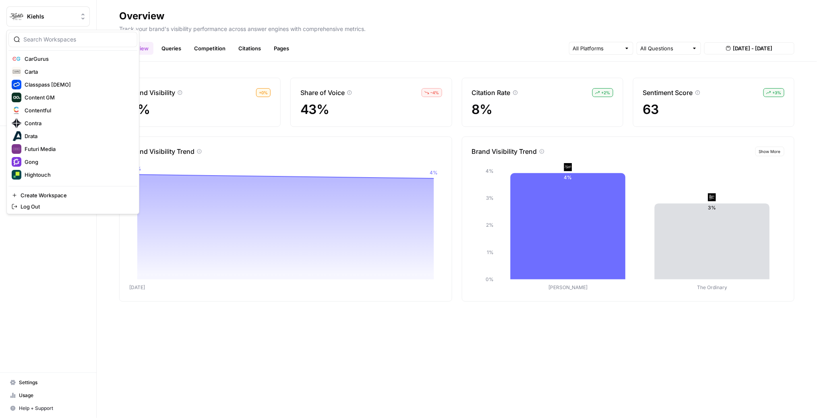
scroll to position [125, 0]
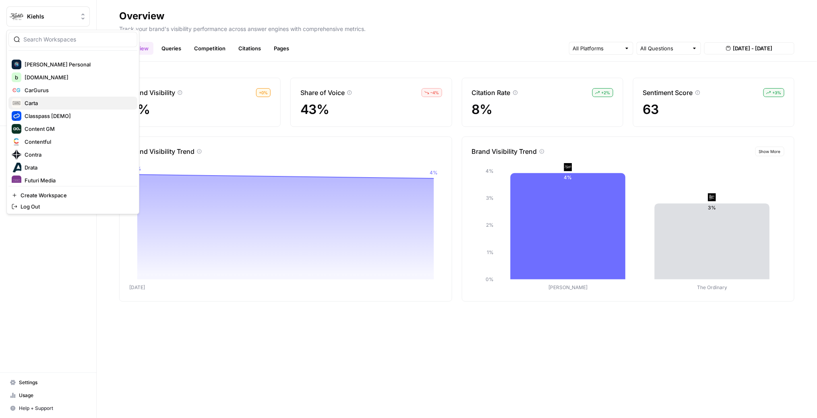
click at [39, 105] on span "Carta" at bounding box center [78, 103] width 106 height 8
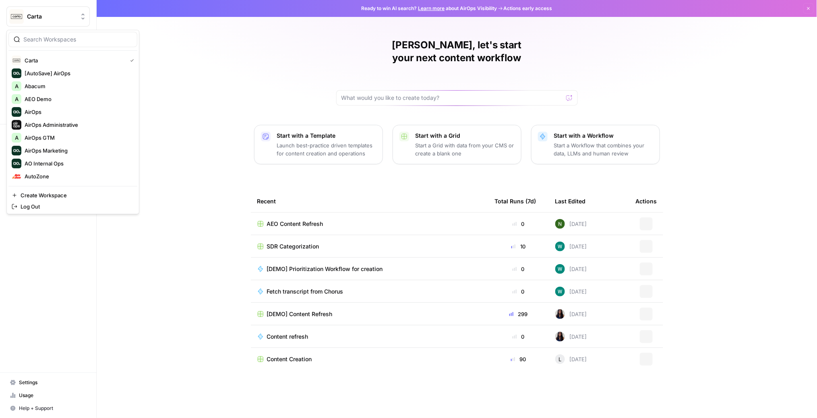
click at [33, 19] on span "Carta" at bounding box center [51, 16] width 49 height 8
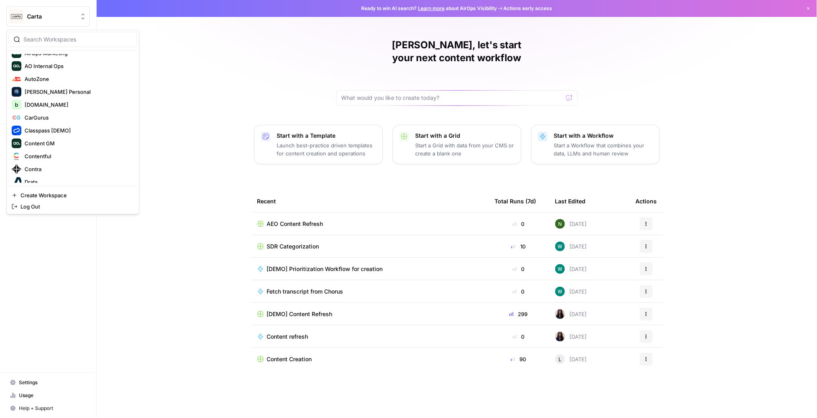
scroll to position [98, 0]
click at [49, 119] on span "CarGurus" at bounding box center [78, 117] width 106 height 8
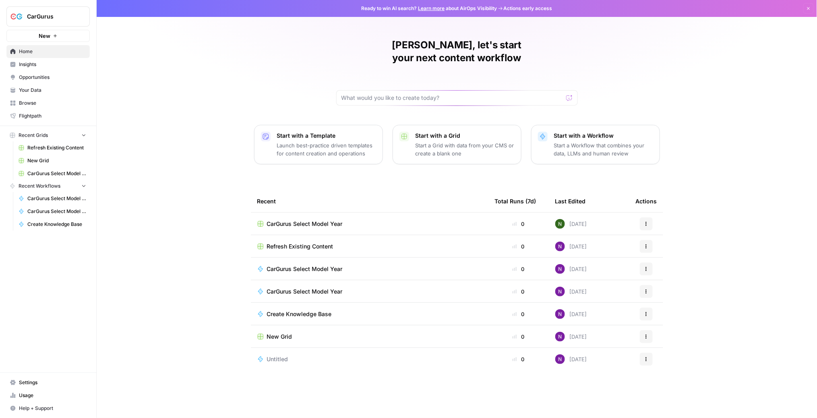
click at [299, 220] on span "CarGurus Select Model Year" at bounding box center [305, 224] width 76 height 8
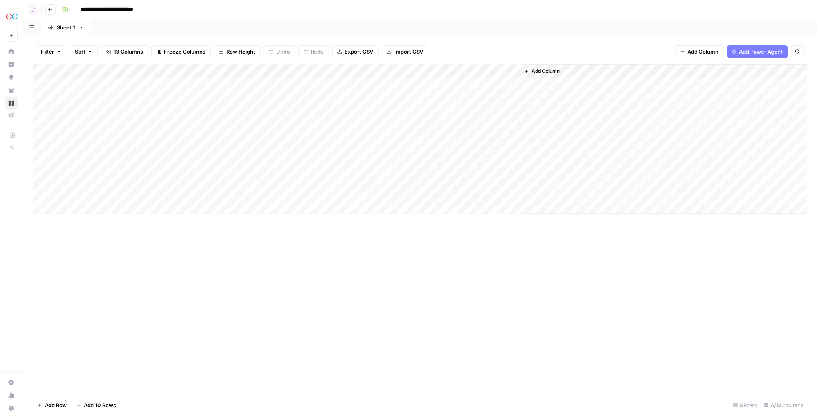
click at [190, 68] on div "Add Column" at bounding box center [420, 139] width 775 height 150
click at [166, 150] on span "Edit Workflow" at bounding box center [184, 150] width 70 height 8
click at [511, 83] on div "Add Column" at bounding box center [420, 139] width 775 height 150
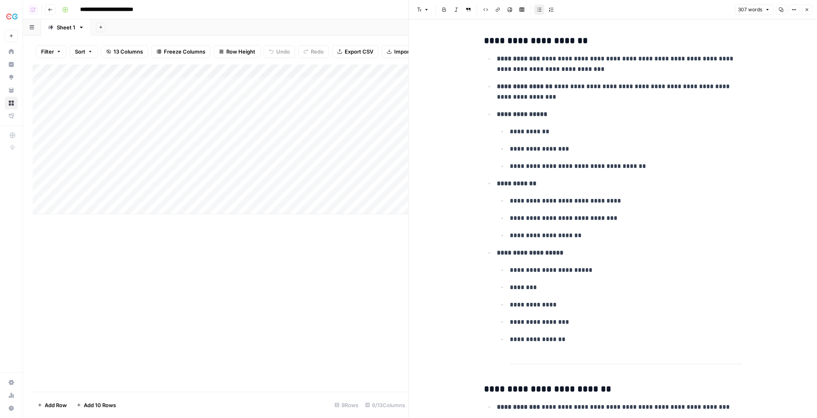
click at [228, 233] on div "Add Column" at bounding box center [221, 227] width 376 height 327
click at [259, 85] on div "Add Column" at bounding box center [221, 139] width 376 height 150
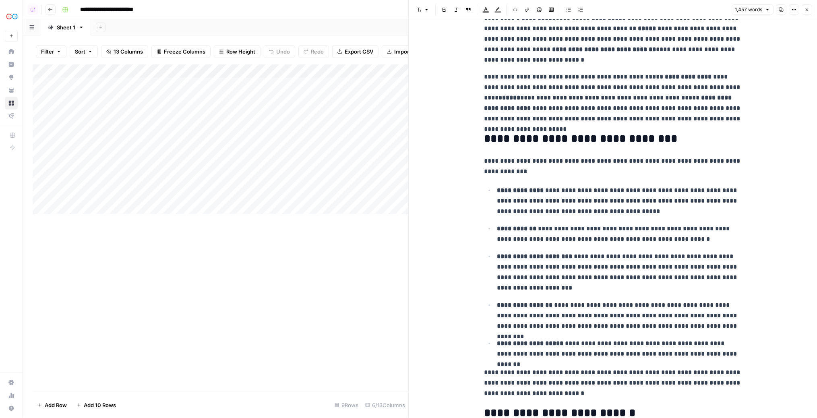
scroll to position [880, 0]
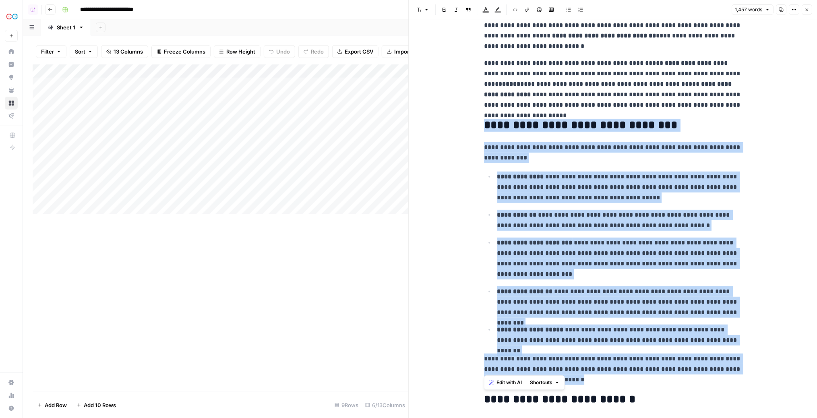
drag, startPoint x: 486, startPoint y: 122, endPoint x: 731, endPoint y: 374, distance: 351.4
click at [562, 186] on p "**********" at bounding box center [619, 187] width 245 height 31
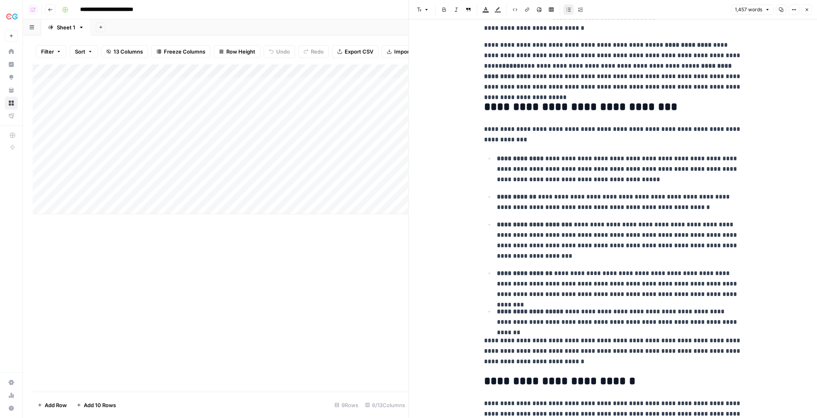
scroll to position [900, 0]
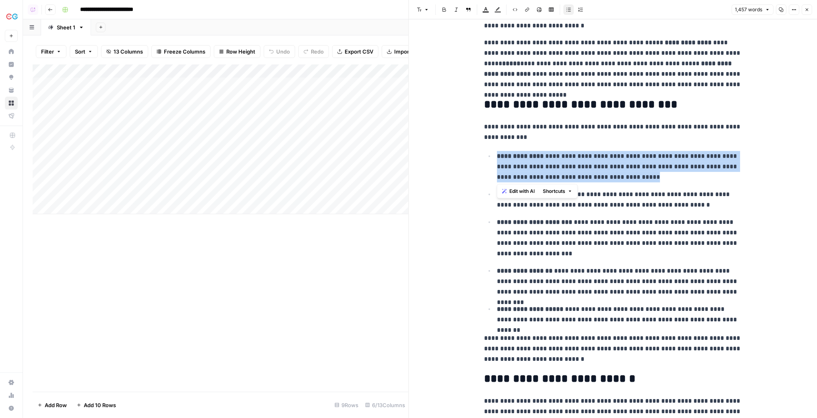
drag, startPoint x: 498, startPoint y: 154, endPoint x: 643, endPoint y: 175, distance: 146.9
click at [643, 175] on p "**********" at bounding box center [619, 166] width 245 height 31
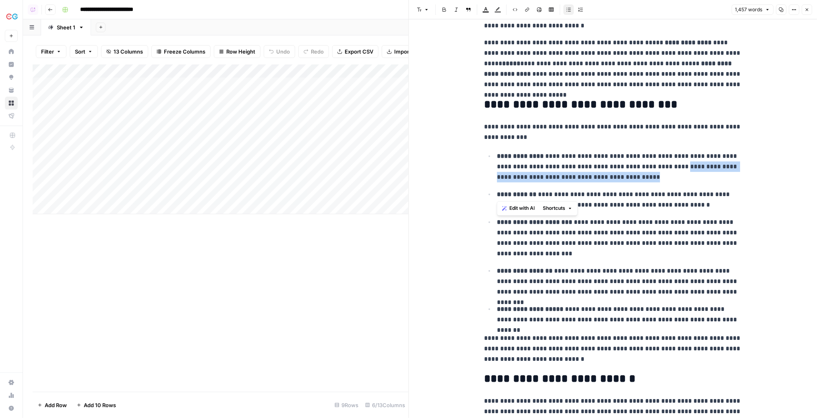
drag, startPoint x: 668, startPoint y: 182, endPoint x: 650, endPoint y: 166, distance: 23.7
click at [650, 166] on ul "**********" at bounding box center [613, 238] width 258 height 174
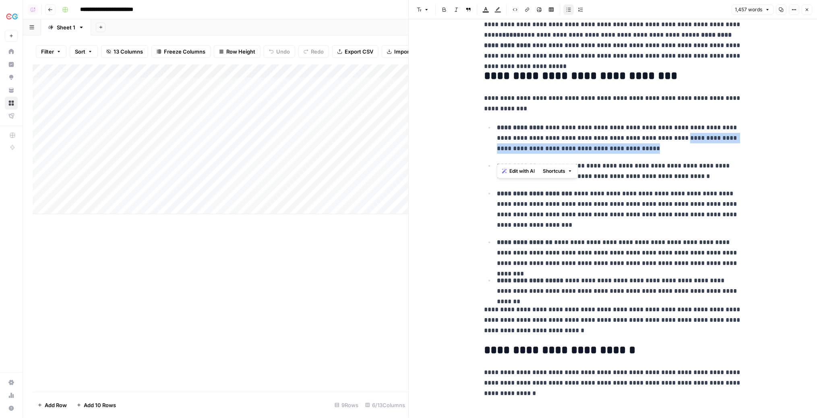
scroll to position [937, 0]
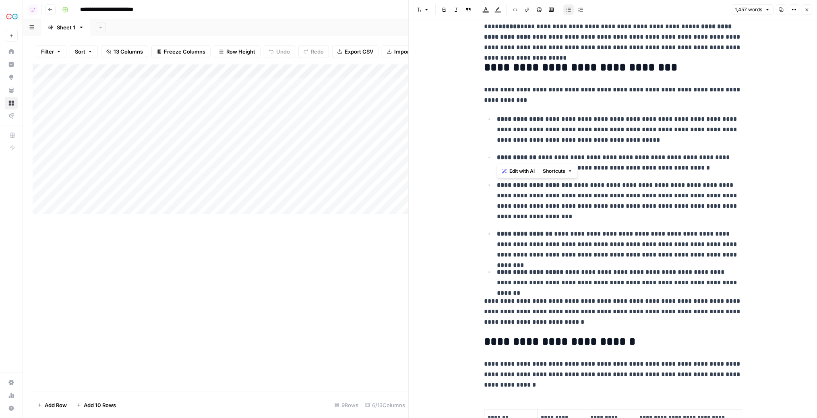
click at [642, 188] on p "**********" at bounding box center [619, 201] width 245 height 42
click at [588, 216] on p "**********" at bounding box center [619, 201] width 245 height 42
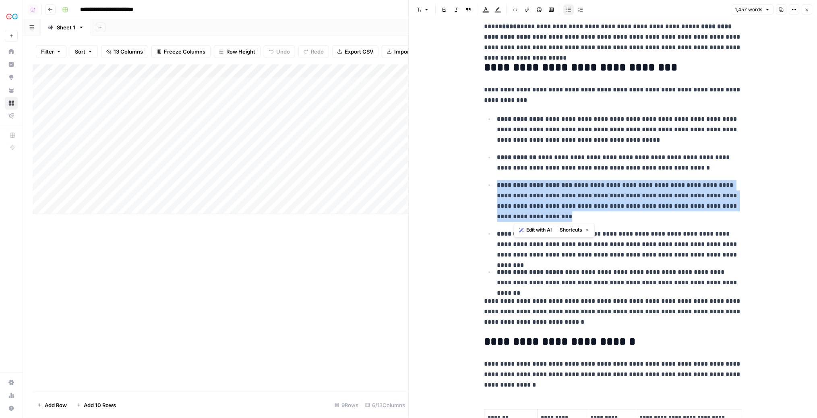
drag, startPoint x: 572, startPoint y: 217, endPoint x: 486, endPoint y: 184, distance: 92.1
click at [486, 184] on ul "**********" at bounding box center [613, 201] width 258 height 174
click at [606, 209] on p "**********" at bounding box center [619, 201] width 245 height 42
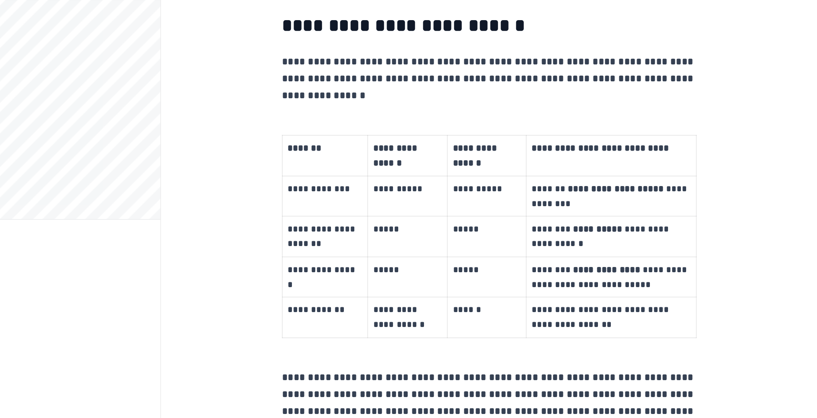
scroll to position [0, 0]
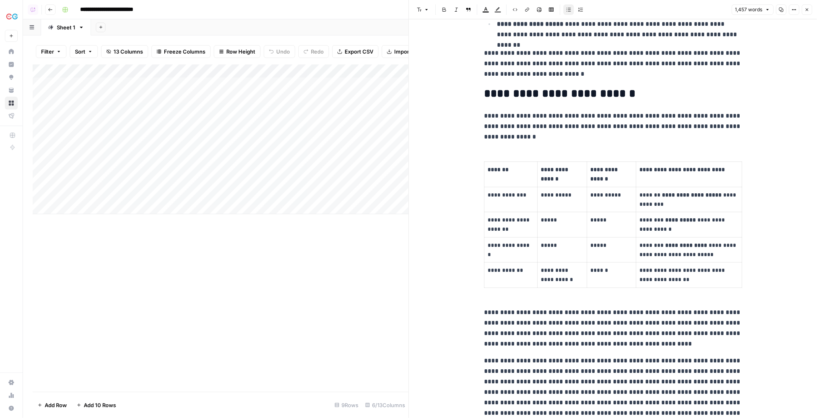
click at [199, 247] on div "Add Column" at bounding box center [221, 227] width 376 height 327
click at [188, 72] on div "Add Column" at bounding box center [221, 139] width 376 height 150
click at [240, 275] on div "Add Column" at bounding box center [221, 227] width 376 height 327
click at [572, 195] on p "**********" at bounding box center [562, 194] width 43 height 9
click at [457, 211] on div "**********" at bounding box center [613, 174] width 408 height 2680
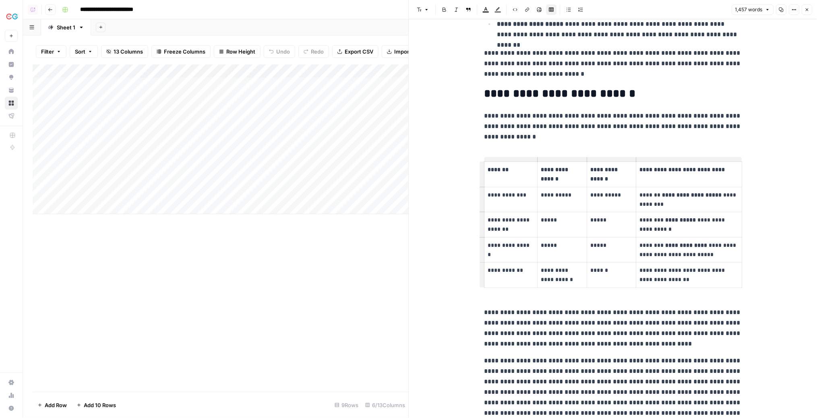
click at [300, 266] on div "Add Column" at bounding box center [221, 227] width 376 height 327
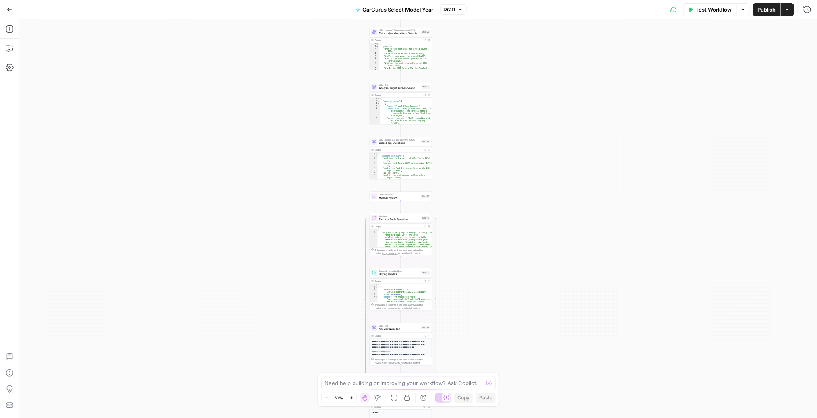
click at [443, 106] on div "true false Workflow Set Inputs Inputs Run Code · Python Validate Score Weights …" at bounding box center [418, 218] width 798 height 399
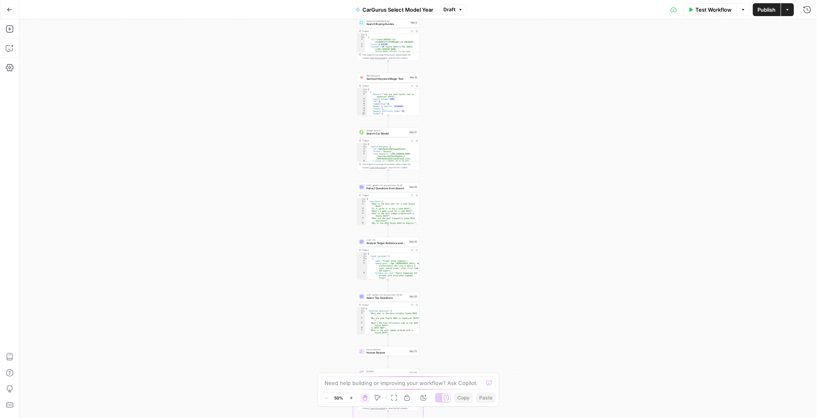
drag, startPoint x: 451, startPoint y: 83, endPoint x: 436, endPoint y: 250, distance: 167.4
click at [436, 250] on div "true false Workflow Set Inputs Inputs Run Code · Python Validate Score Weights …" at bounding box center [418, 218] width 798 height 399
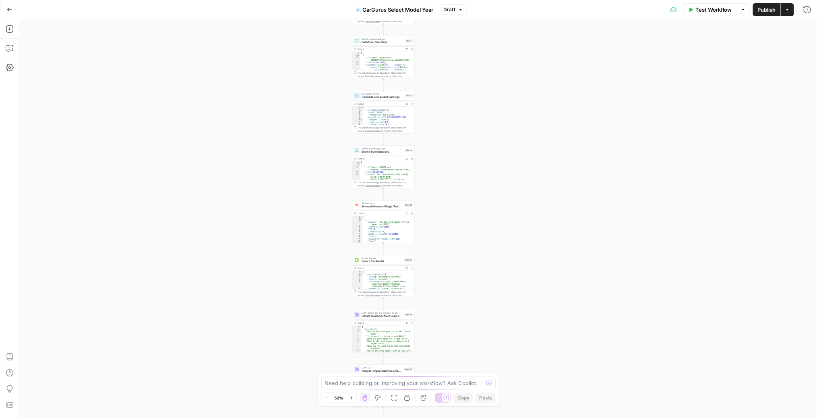
drag, startPoint x: 445, startPoint y: 107, endPoint x: 444, endPoint y: 264, distance: 156.6
click at [444, 264] on div "true false Workflow Set Inputs Inputs Run Code · Python Validate Score Weights …" at bounding box center [418, 218] width 798 height 399
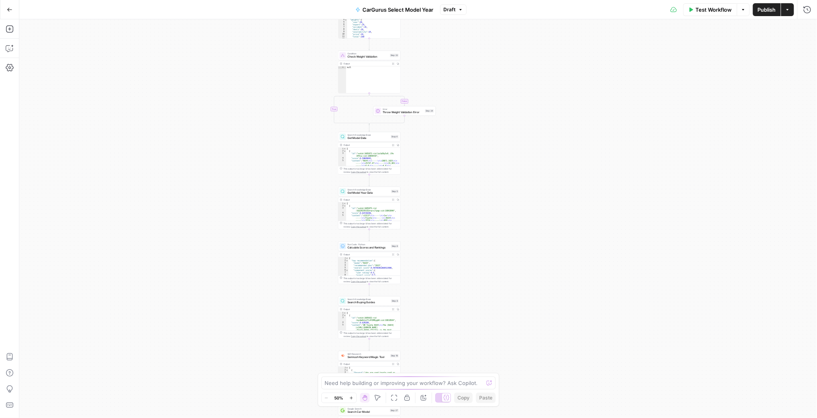
drag, startPoint x: 428, startPoint y: 114, endPoint x: 412, endPoint y: 225, distance: 112.3
click at [413, 225] on div "true false Workflow Set Inputs Inputs Run Code · Python Validate Score Weights …" at bounding box center [418, 218] width 798 height 399
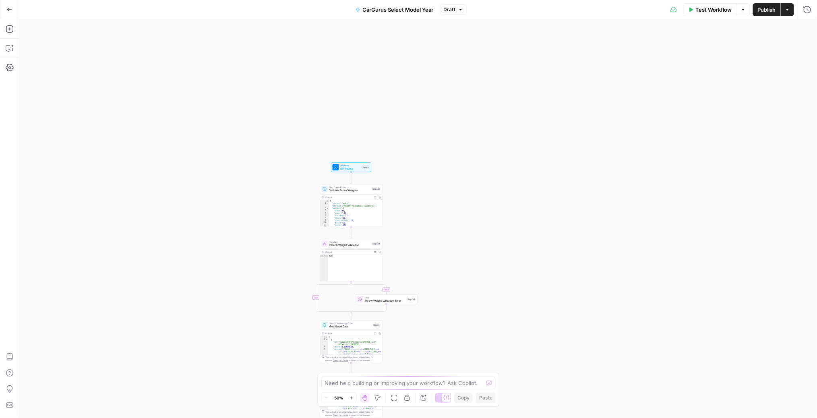
drag, startPoint x: 437, startPoint y: 113, endPoint x: 419, endPoint y: 300, distance: 188.1
click at [419, 300] on div "true false Workflow Set Inputs Inputs Run Code · Python Validate Score Weights …" at bounding box center [418, 218] width 798 height 399
click at [395, 213] on div "true false Workflow Set Inputs Inputs Run Code · Python Validate Score Weights …" at bounding box center [418, 218] width 798 height 399
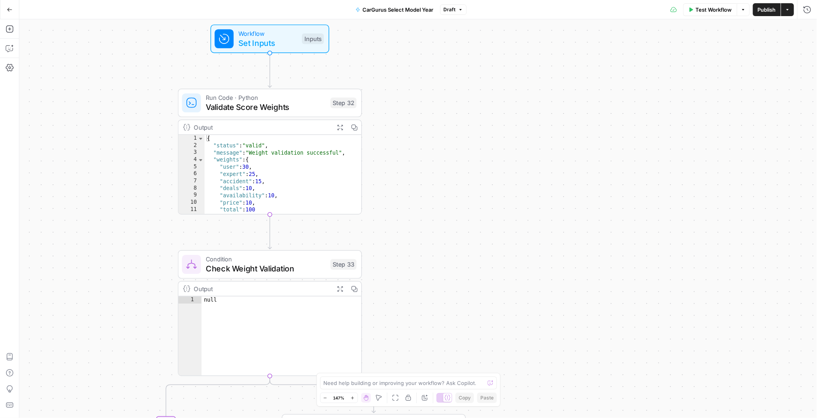
drag, startPoint x: 397, startPoint y: 228, endPoint x: 397, endPoint y: 189, distance: 38.7
click at [397, 189] on div "true false Workflow Set Inputs Inputs Run Code · Python Validate Score Weights …" at bounding box center [418, 218] width 798 height 399
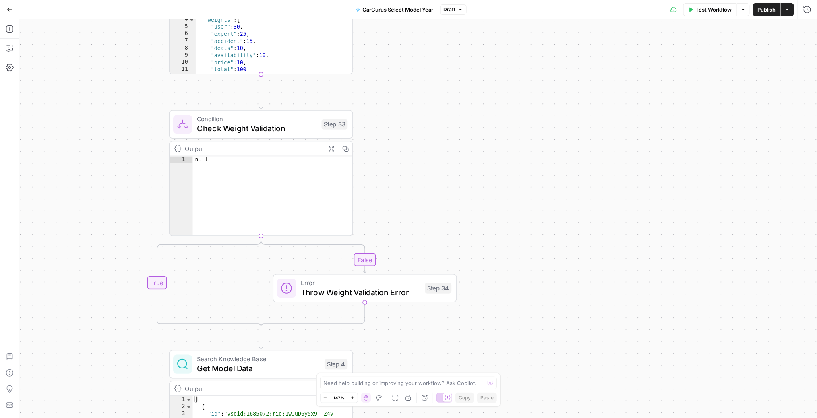
drag, startPoint x: 397, startPoint y: 209, endPoint x: 389, endPoint y: 66, distance: 142.4
click at [389, 66] on div "true false Workflow Set Inputs Inputs Run Code · Python Validate Score Weights …" at bounding box center [418, 218] width 798 height 399
